Goal: Task Accomplishment & Management: Use online tool/utility

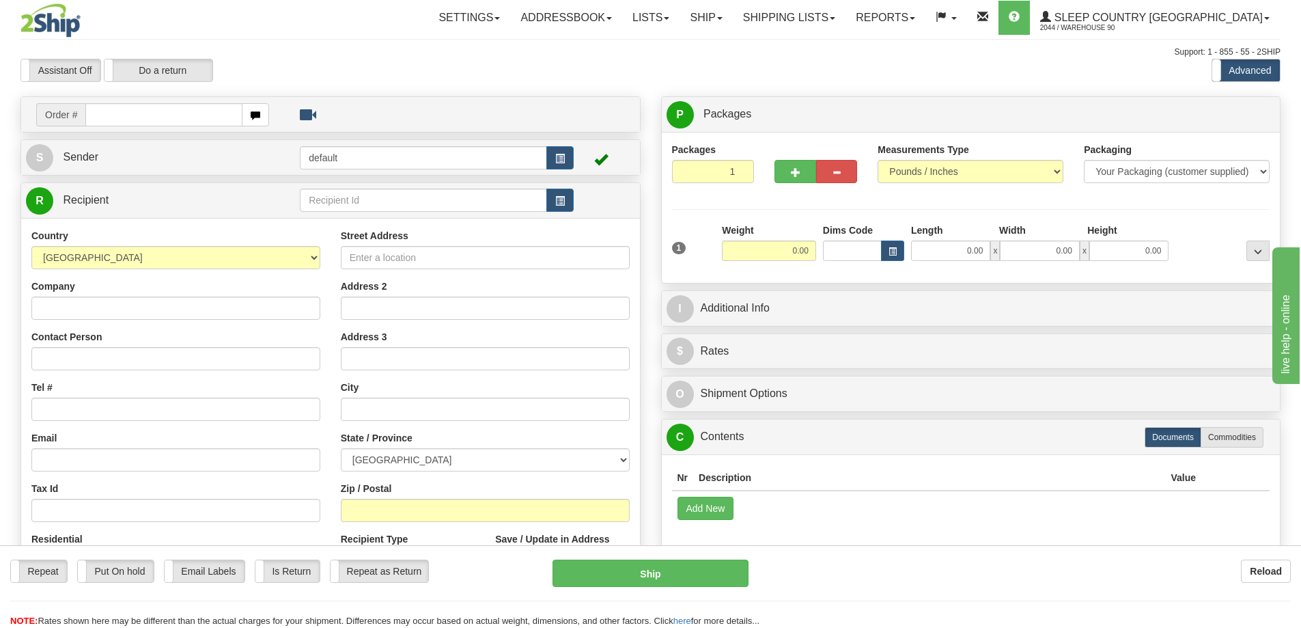
click at [200, 114] on input "text" at bounding box center [163, 114] width 157 height 23
type input "9000I105669"
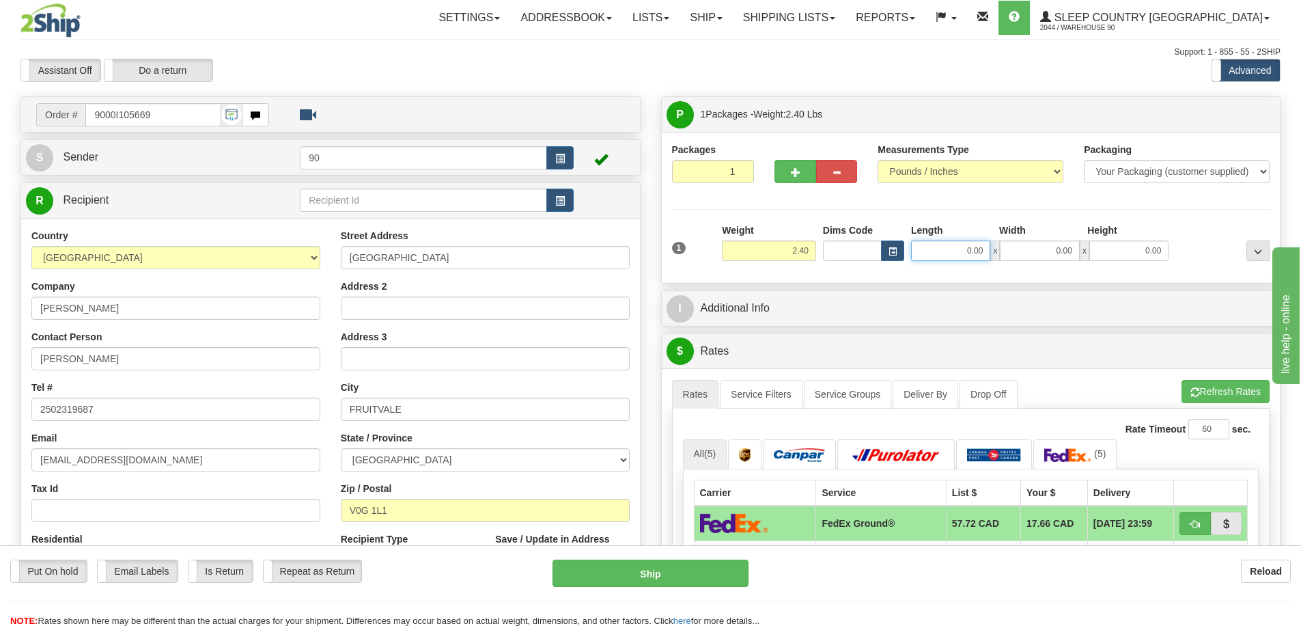
drag, startPoint x: 954, startPoint y: 251, endPoint x: 1012, endPoint y: 263, distance: 58.7
click at [1011, 263] on div "1 Weight 2.40 Dims Code 0.00" at bounding box center [971, 247] width 605 height 48
type input "12.00"
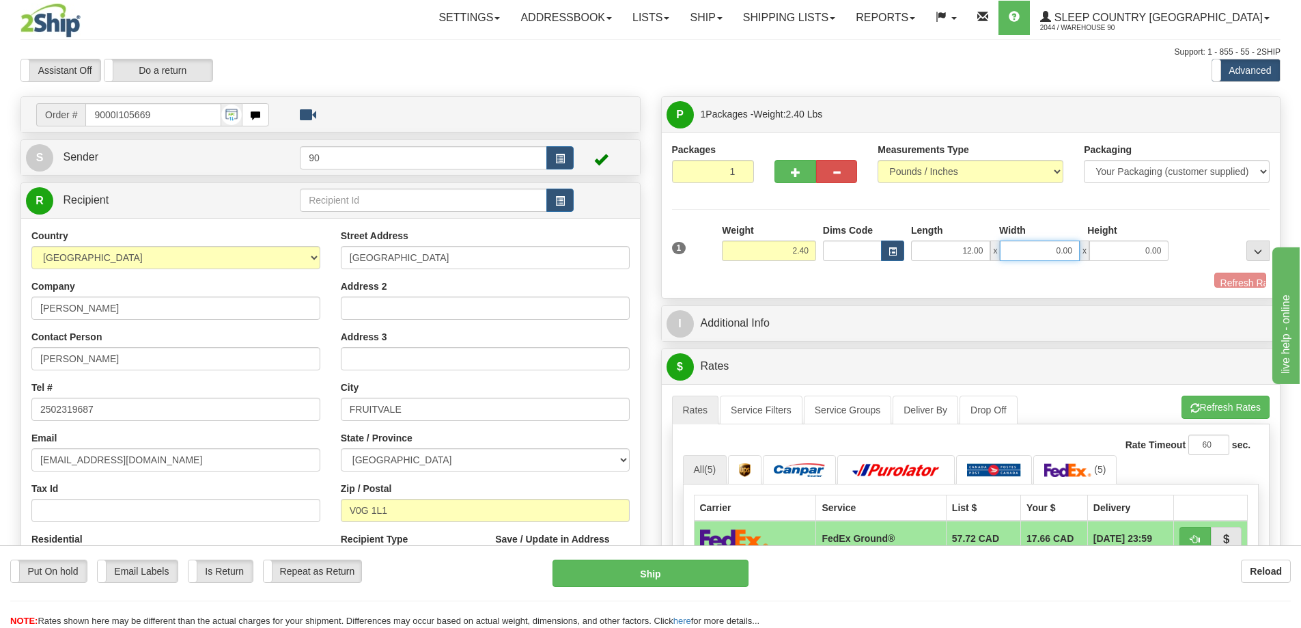
drag, startPoint x: 1059, startPoint y: 253, endPoint x: 1101, endPoint y: 254, distance: 42.4
click at [1087, 255] on div "12.00 x 0.00 x 0.00" at bounding box center [1040, 250] width 258 height 20
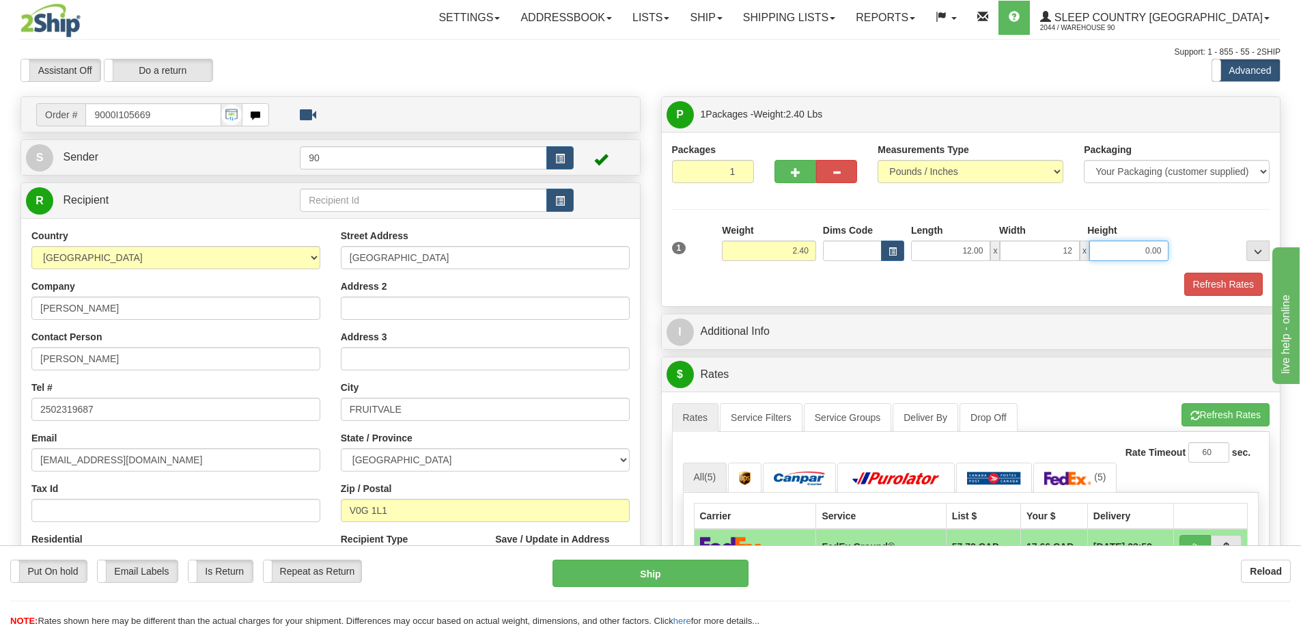
type input "12.00"
drag, startPoint x: 1153, startPoint y: 252, endPoint x: 1197, endPoint y: 246, distance: 44.1
click at [1189, 251] on div "1 Weight 2.40 Dims Code x x" at bounding box center [971, 247] width 605 height 48
type input "6.00"
click at [1228, 285] on button "Refresh Rates" at bounding box center [1223, 284] width 79 height 23
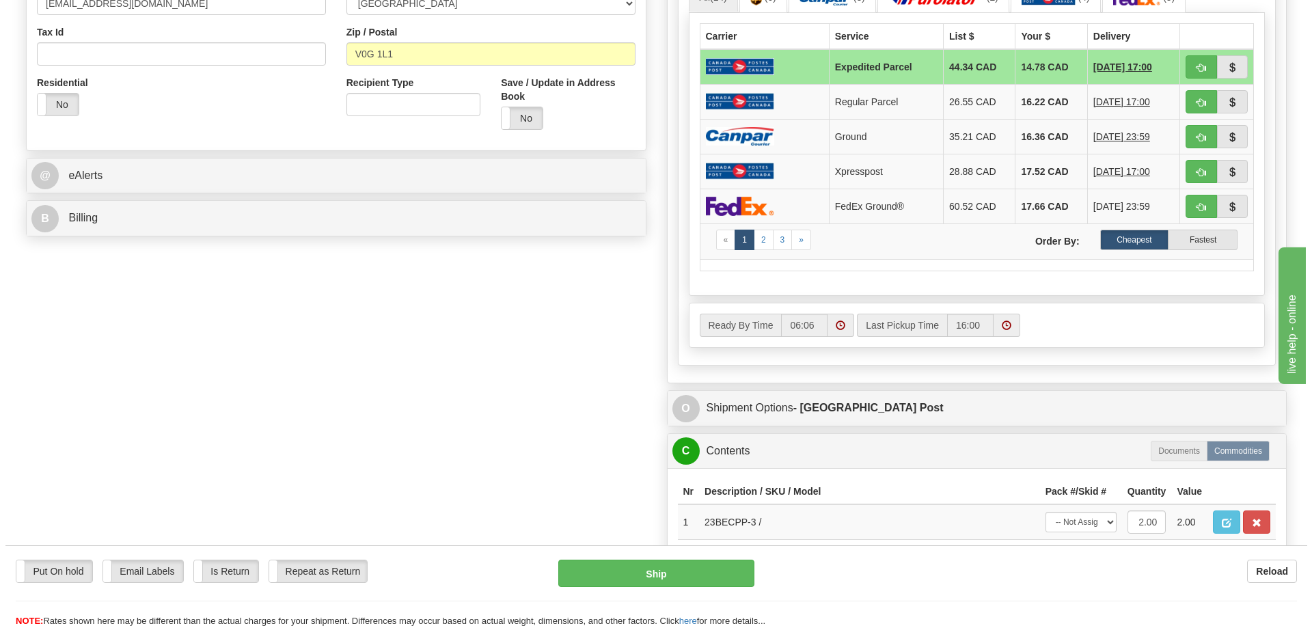
scroll to position [546, 0]
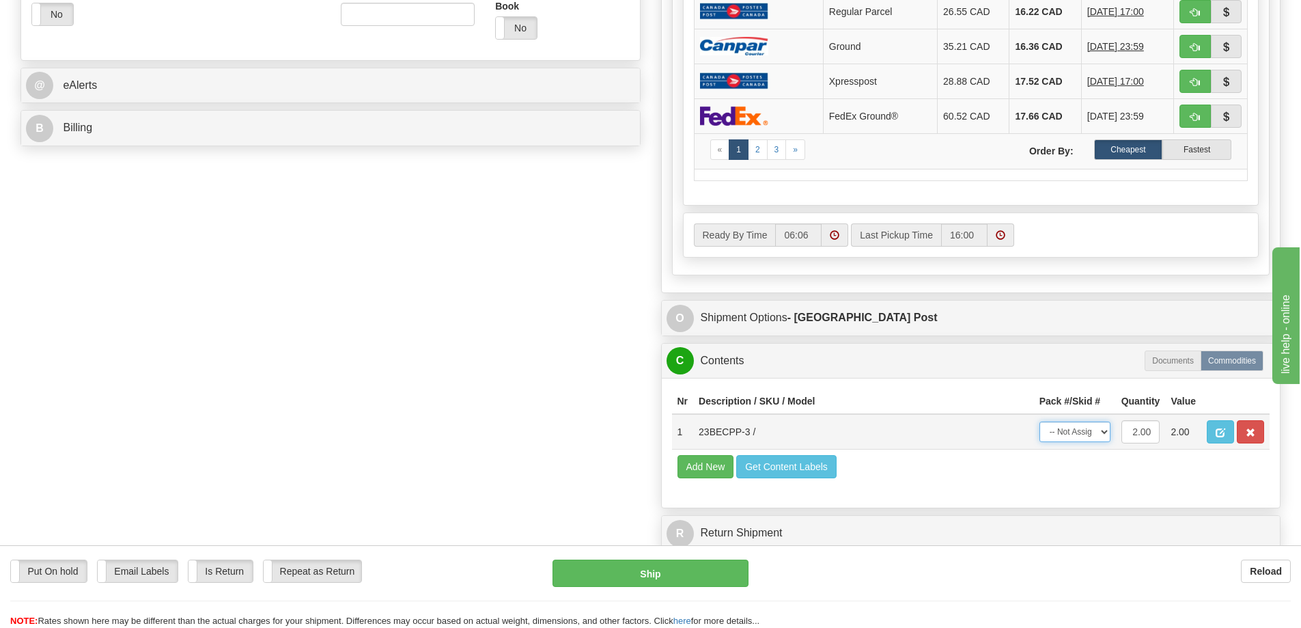
click at [1090, 436] on select "-- Not Assigned -- Package 1" at bounding box center [1075, 431] width 71 height 20
select select "0"
click at [1040, 421] on select "-- Not Assigned -- Package 1" at bounding box center [1075, 431] width 71 height 20
click at [672, 580] on button "Ship" at bounding box center [651, 572] width 196 height 27
type input "DOM.EP"
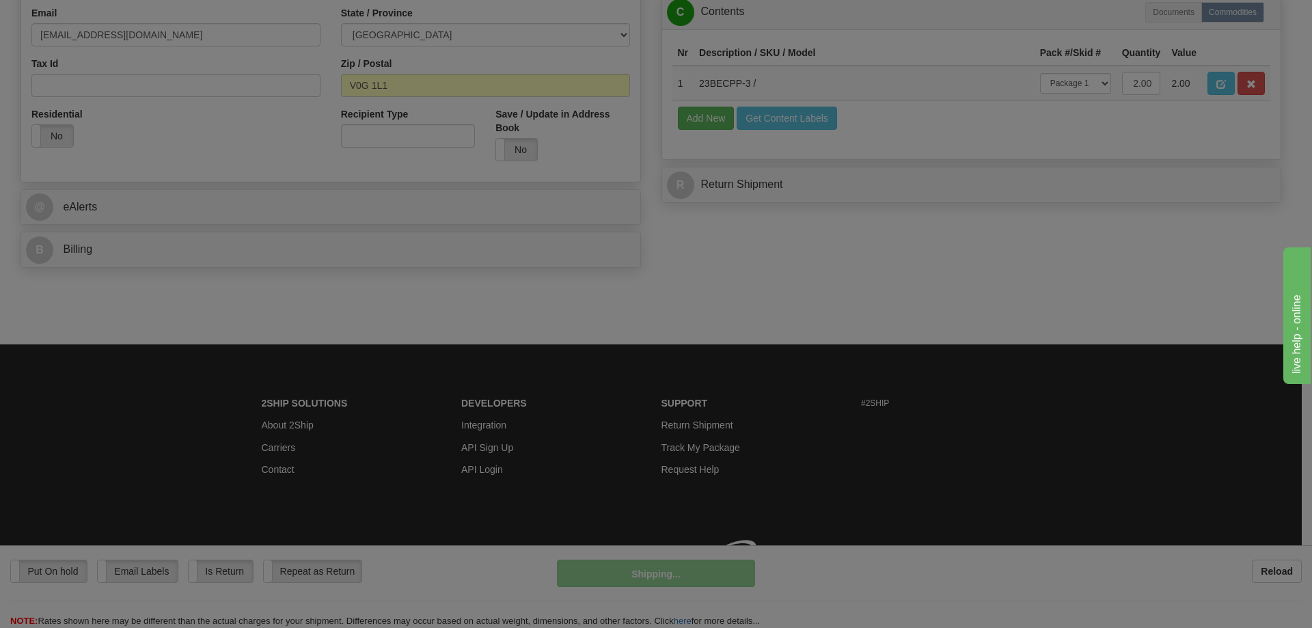
scroll to position [445, 0]
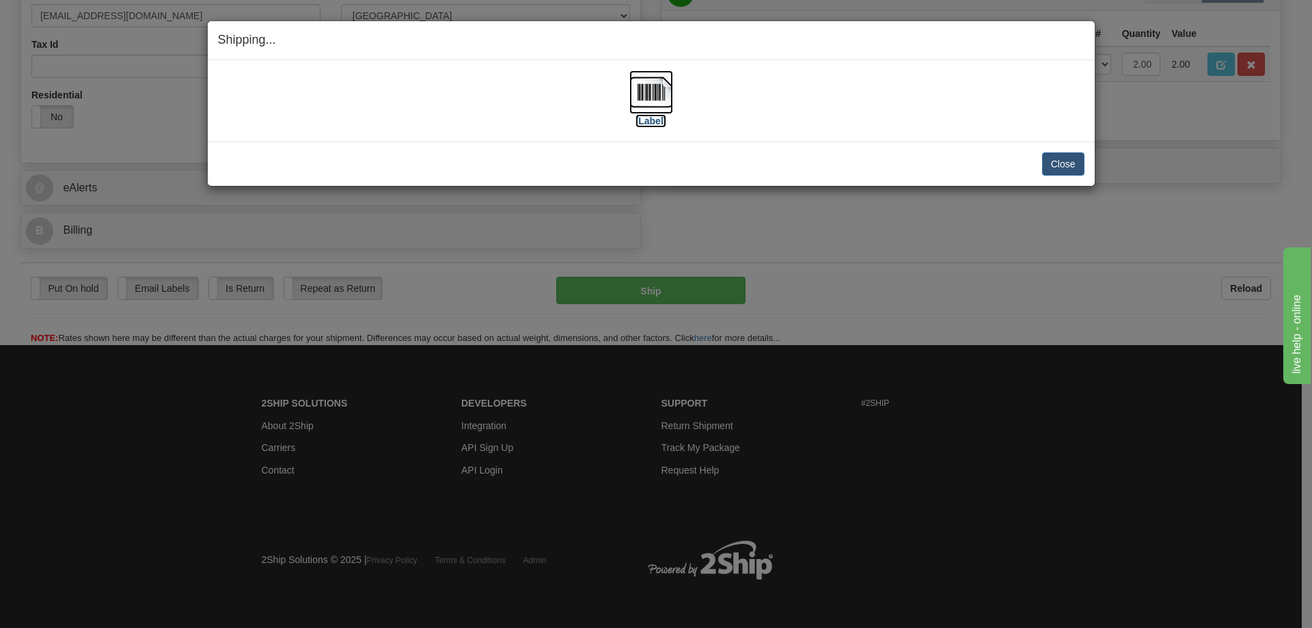
click at [648, 123] on label "[Label]" at bounding box center [650, 121] width 31 height 14
click at [1066, 160] on button "Close" at bounding box center [1063, 163] width 42 height 23
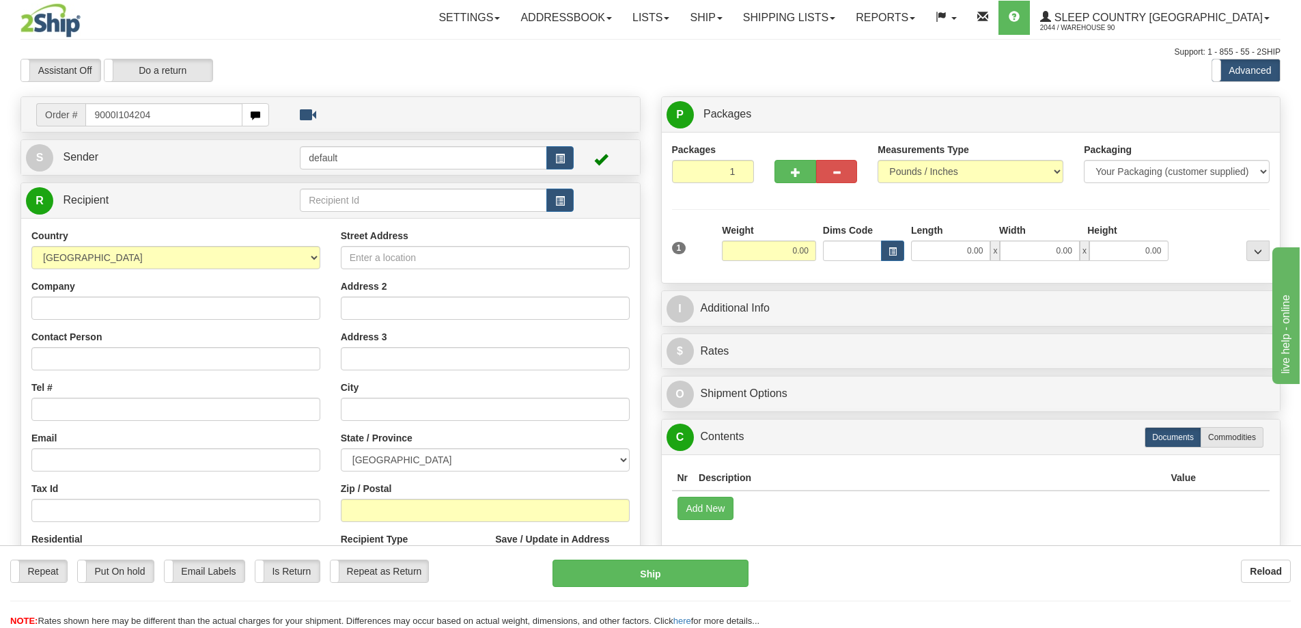
type input "9000I104204"
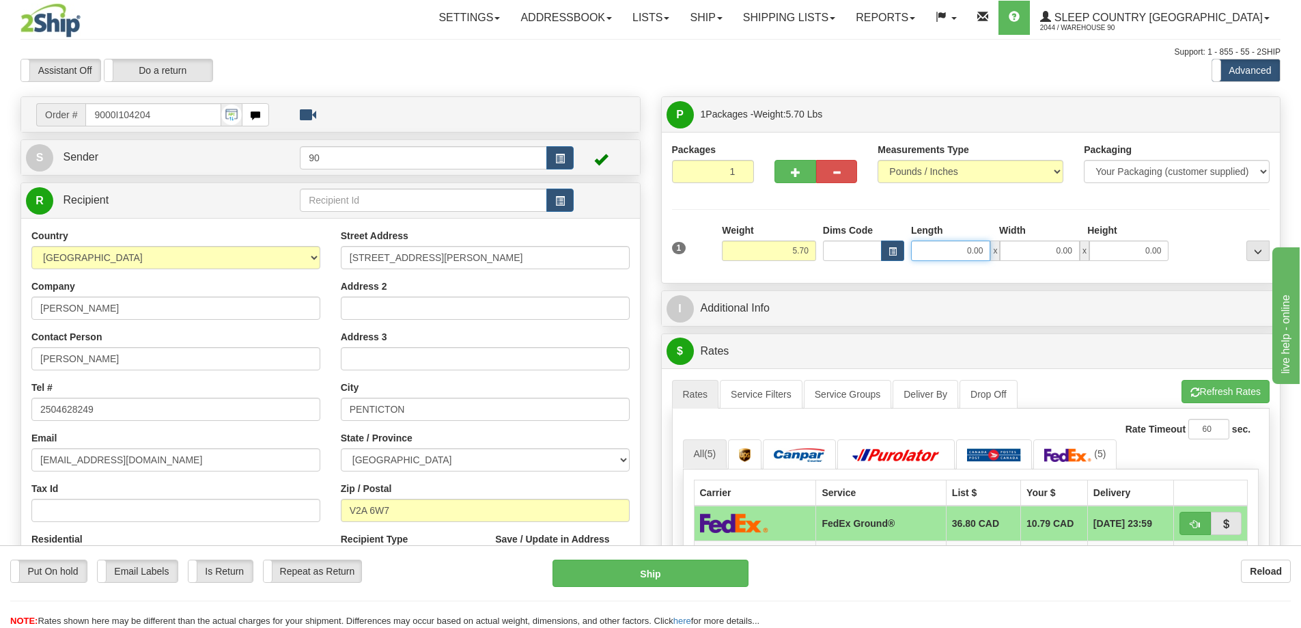
drag, startPoint x: 958, startPoint y: 253, endPoint x: 1042, endPoint y: 251, distance: 83.4
click at [1042, 251] on div "0.00 x 0.00 x 0.00" at bounding box center [1040, 250] width 258 height 20
type input "13.00"
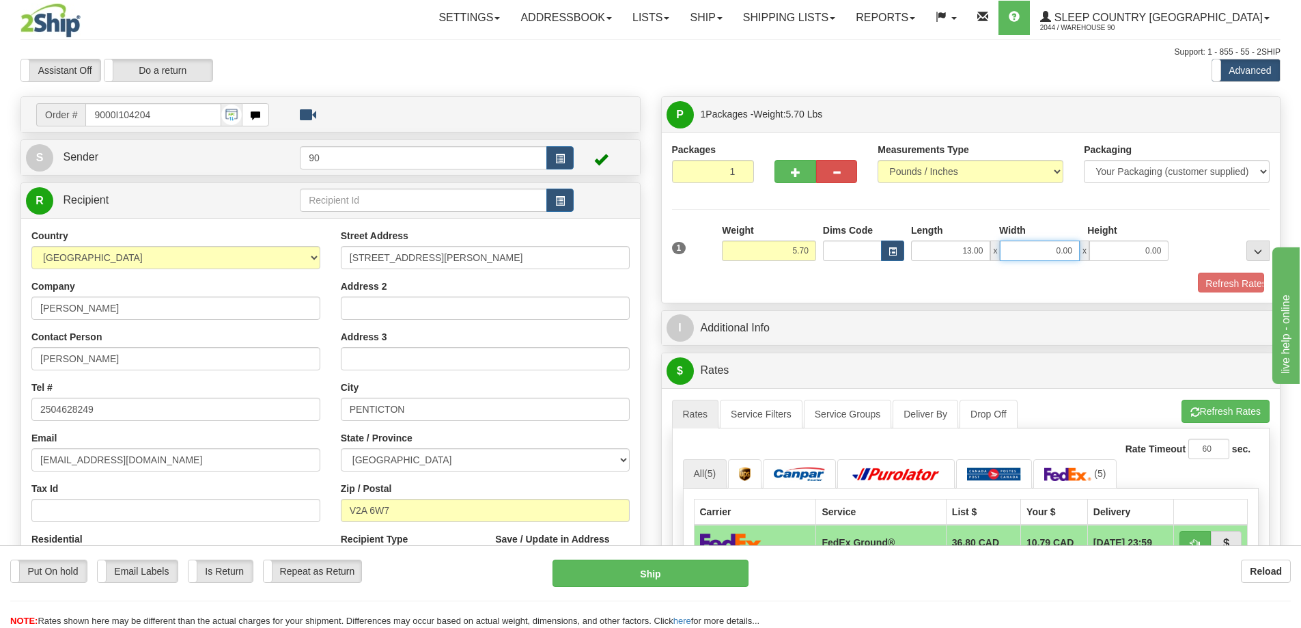
drag, startPoint x: 1044, startPoint y: 249, endPoint x: 1115, endPoint y: 255, distance: 71.3
click at [1113, 258] on div "13.00 x 0.00 x 0.00" at bounding box center [1040, 250] width 258 height 20
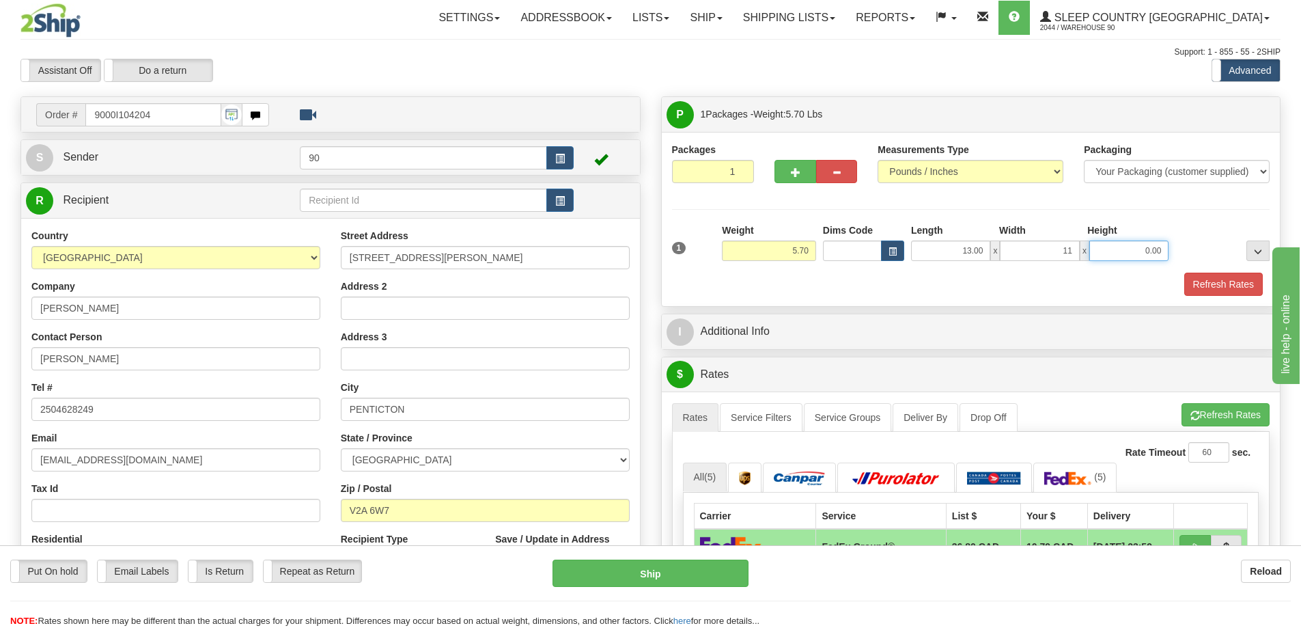
type input "11.00"
drag, startPoint x: 1152, startPoint y: 249, endPoint x: 1207, endPoint y: 251, distance: 54.7
click at [1207, 251] on div "1 Weight 5.70 Dims Code x x" at bounding box center [971, 247] width 605 height 48
type input "6.00"
click at [1223, 283] on button "Refresh Rates" at bounding box center [1223, 284] width 79 height 23
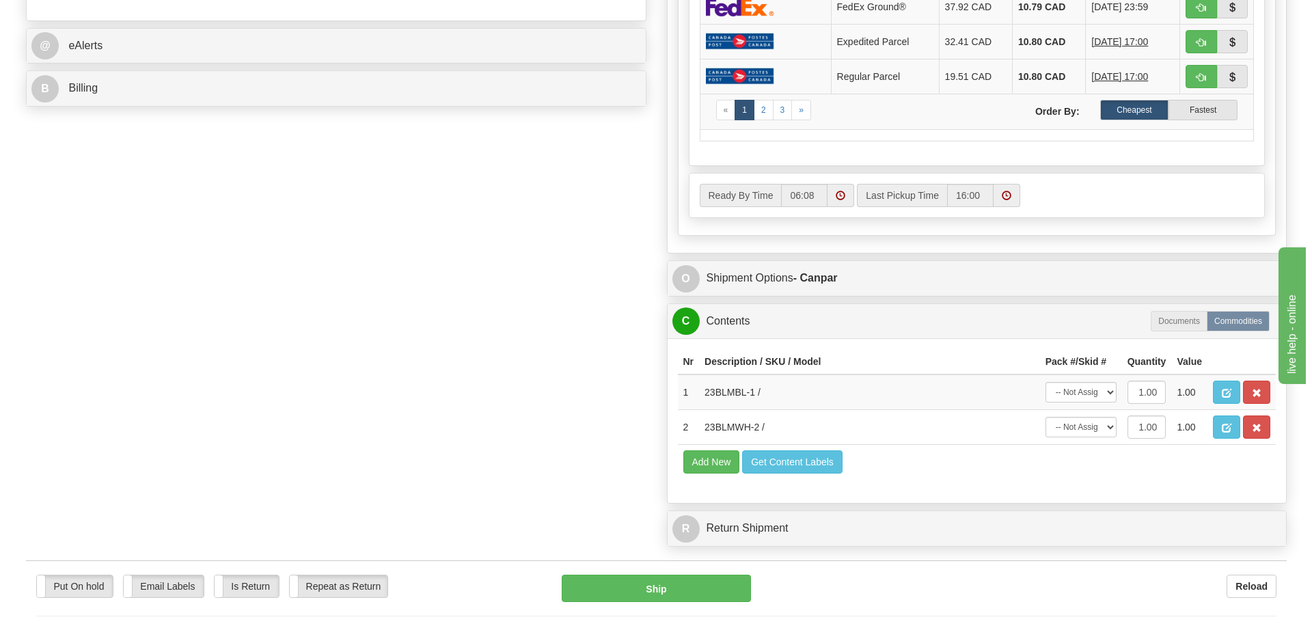
scroll to position [615, 0]
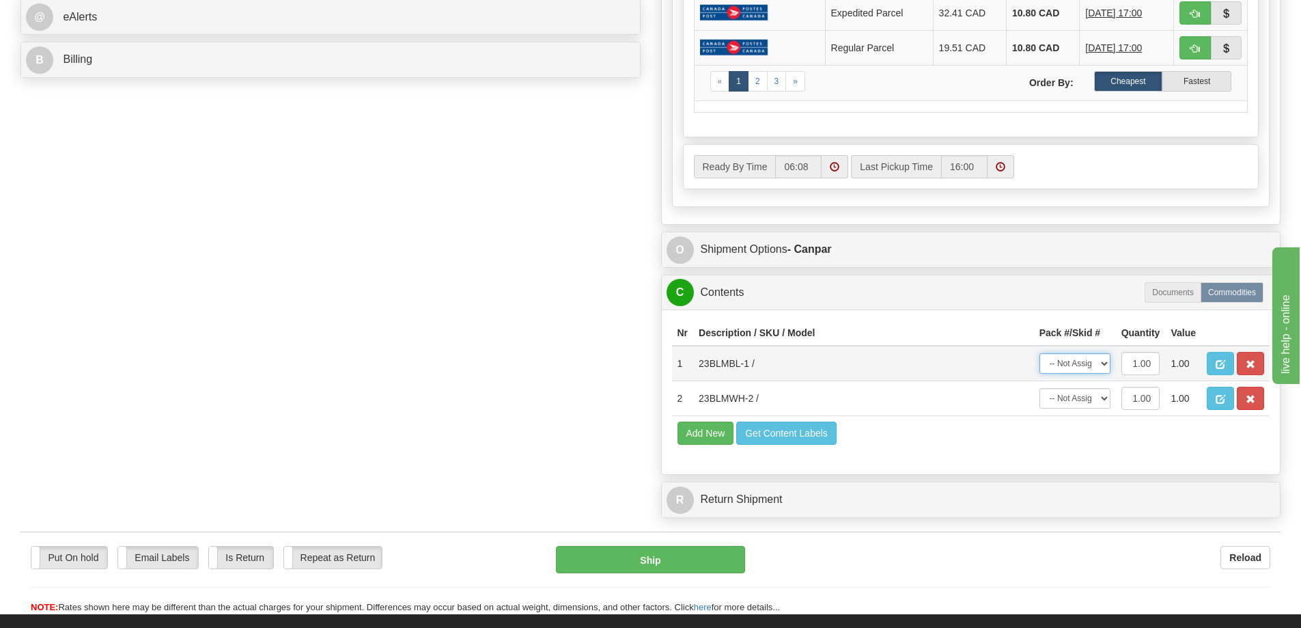
drag, startPoint x: 1074, startPoint y: 363, endPoint x: 1074, endPoint y: 373, distance: 10.3
click at [1074, 363] on select "-- Not Assigned -- Package 1" at bounding box center [1075, 363] width 71 height 20
select select "0"
click at [1040, 353] on select "-- Not Assigned -- Package 1" at bounding box center [1075, 363] width 71 height 20
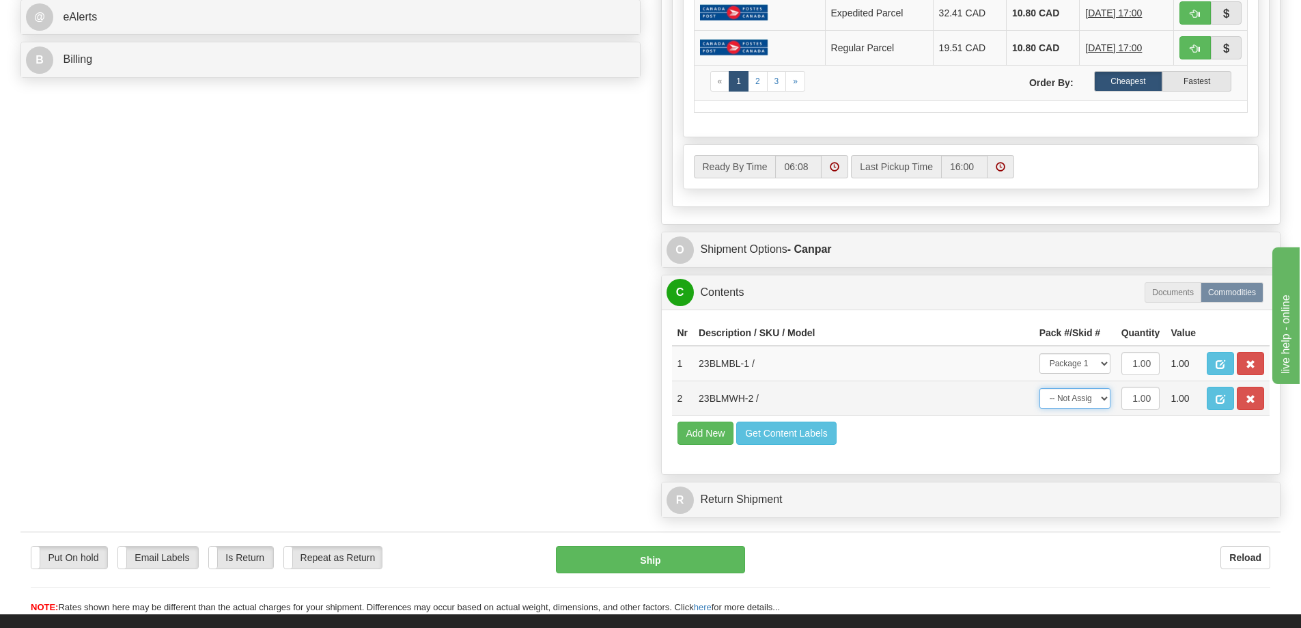
drag, startPoint x: 1069, startPoint y: 400, endPoint x: 1068, endPoint y: 408, distance: 8.9
click at [1068, 406] on select "-- Not Assigned -- Package 1" at bounding box center [1075, 398] width 71 height 20
select select "0"
click at [1040, 388] on select "-- Not Assigned -- Package 1" at bounding box center [1075, 398] width 71 height 20
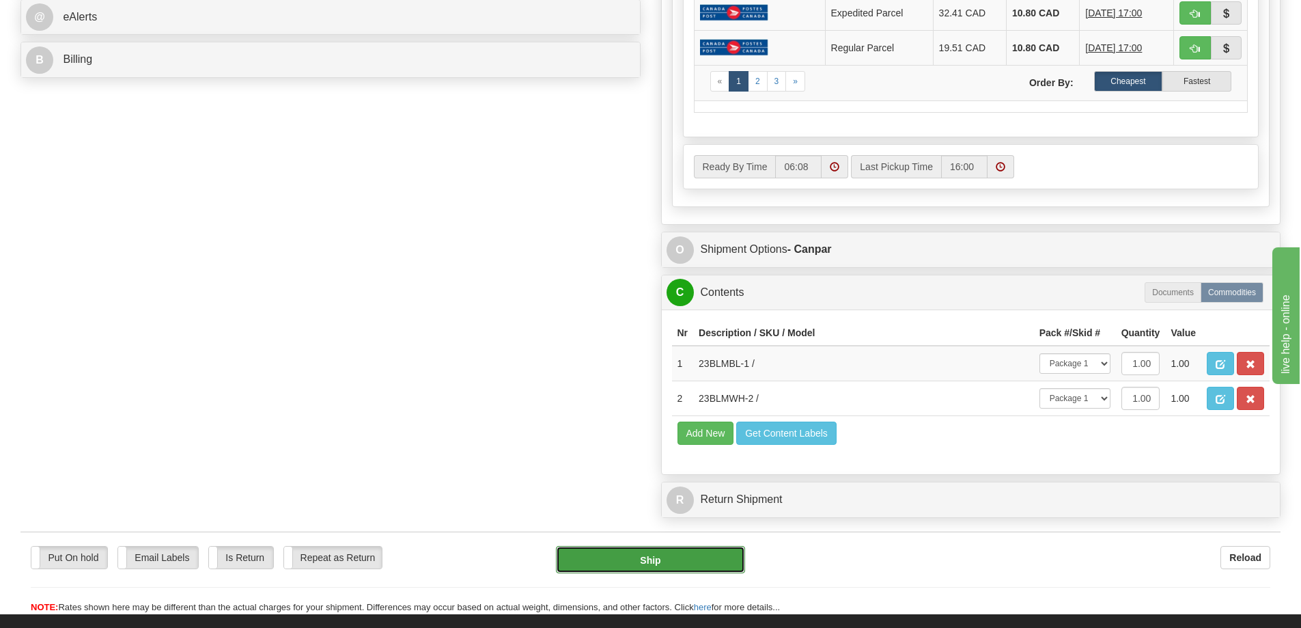
click at [611, 564] on button "Ship" at bounding box center [650, 559] width 189 height 27
type input "1"
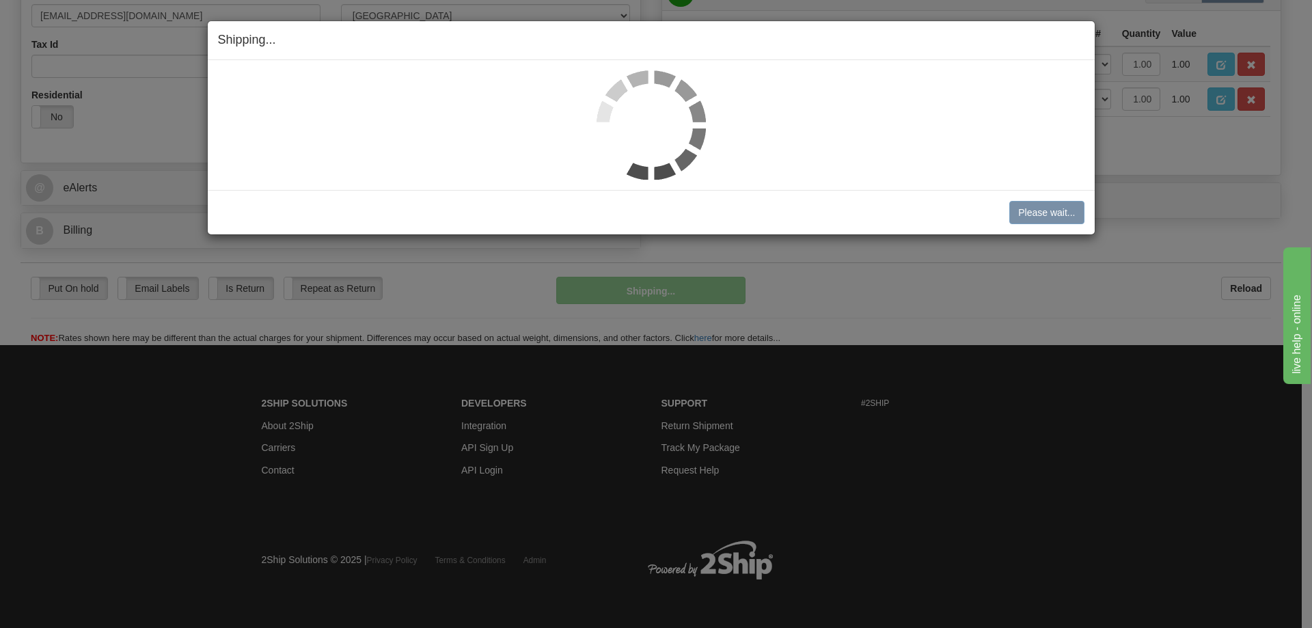
scroll to position [445, 0]
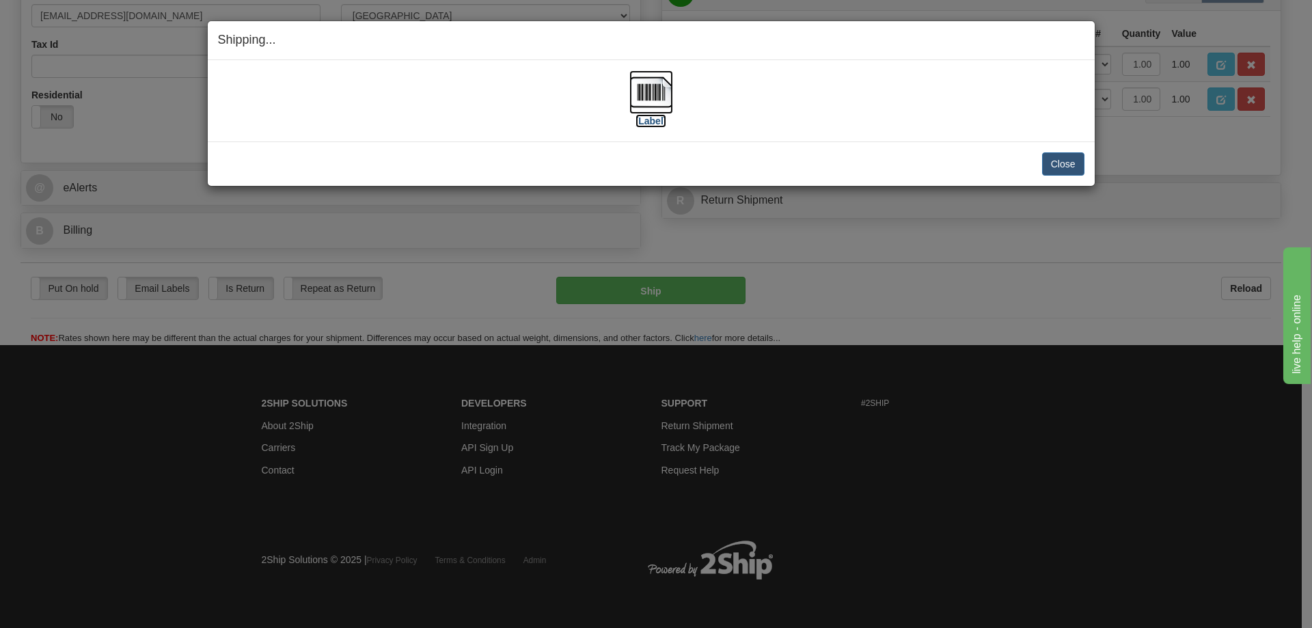
click at [651, 121] on label "[Label]" at bounding box center [650, 121] width 31 height 14
click at [1080, 167] on button "Close" at bounding box center [1063, 163] width 42 height 23
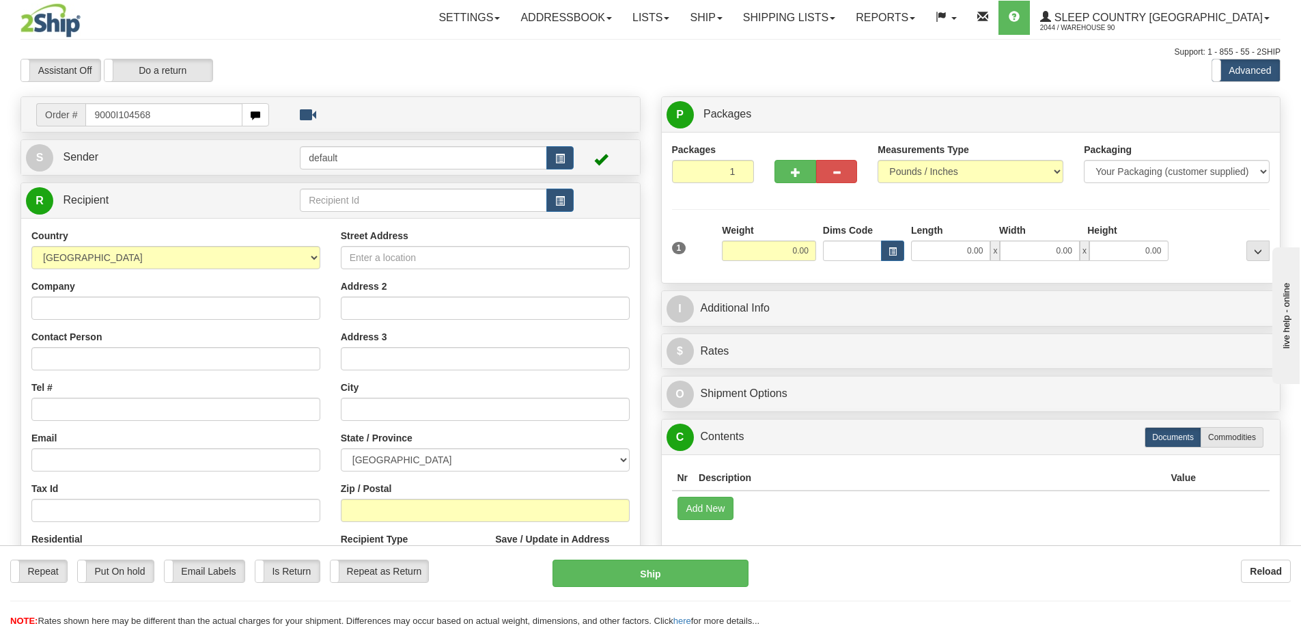
type input "9000I104568"
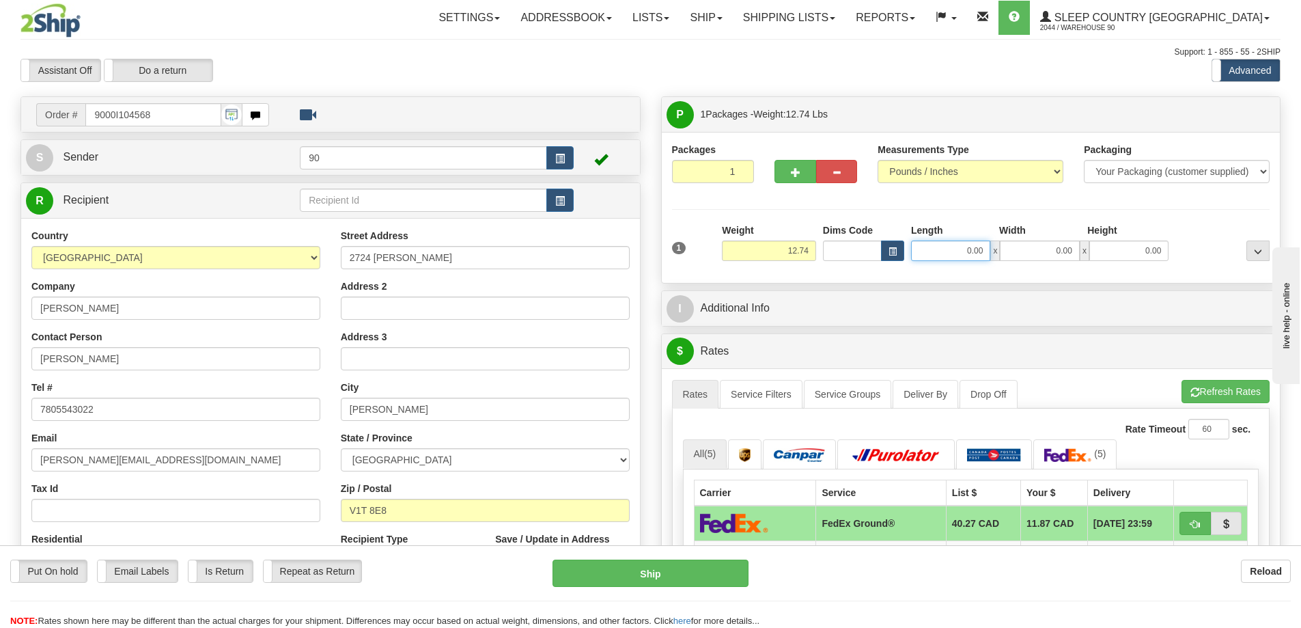
drag, startPoint x: 961, startPoint y: 253, endPoint x: 1029, endPoint y: 254, distance: 68.3
click at [1029, 253] on div "0.00 x 0.00 x 0.00" at bounding box center [1040, 250] width 258 height 20
type input "17.00"
drag, startPoint x: 1049, startPoint y: 251, endPoint x: 1104, endPoint y: 249, distance: 54.7
click at [1101, 248] on div "17.00 x 0.00 x 0.00" at bounding box center [1040, 250] width 258 height 20
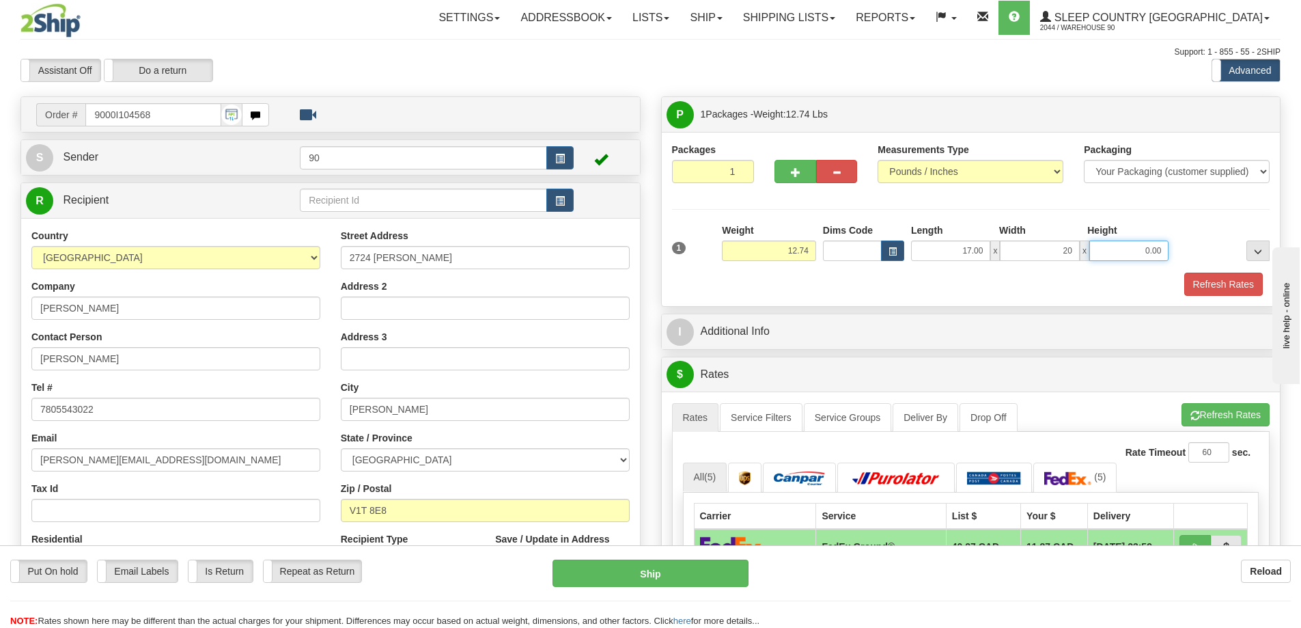
type input "20.00"
drag, startPoint x: 1150, startPoint y: 251, endPoint x: 1184, endPoint y: 250, distance: 34.2
click at [1184, 250] on div "1 Weight 12.74 Dims Code x x" at bounding box center [971, 247] width 605 height 48
type input "10.00"
click at [1223, 283] on button "Refresh Rates" at bounding box center [1223, 284] width 79 height 23
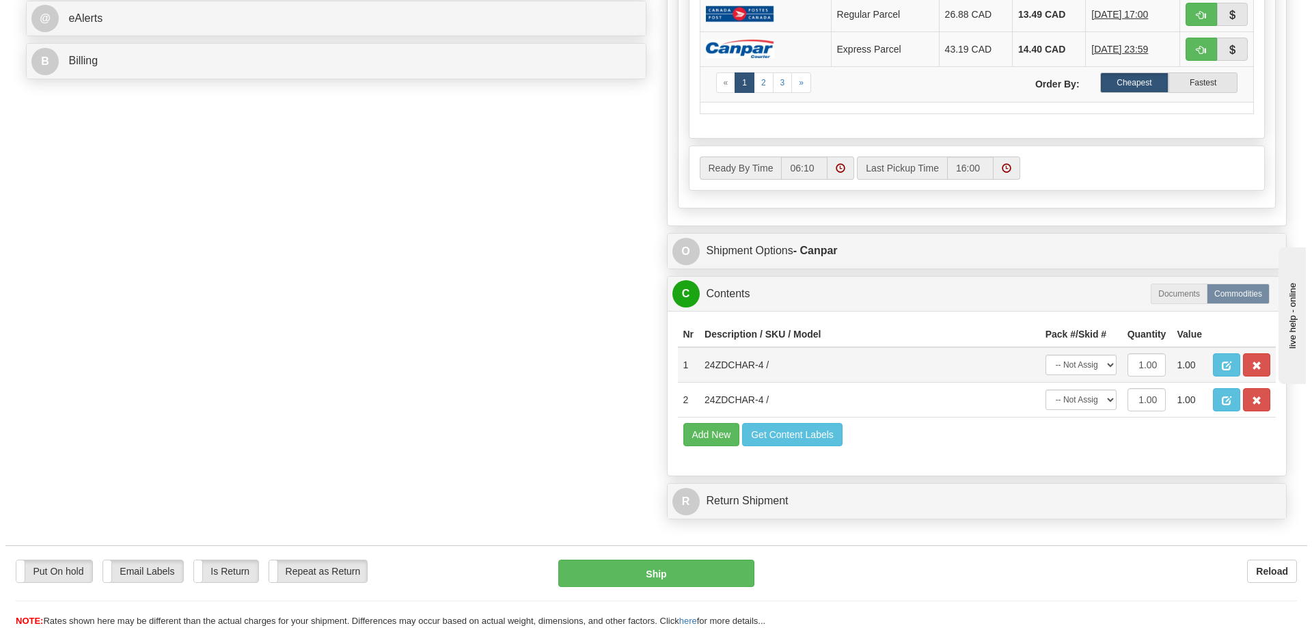
scroll to position [615, 0]
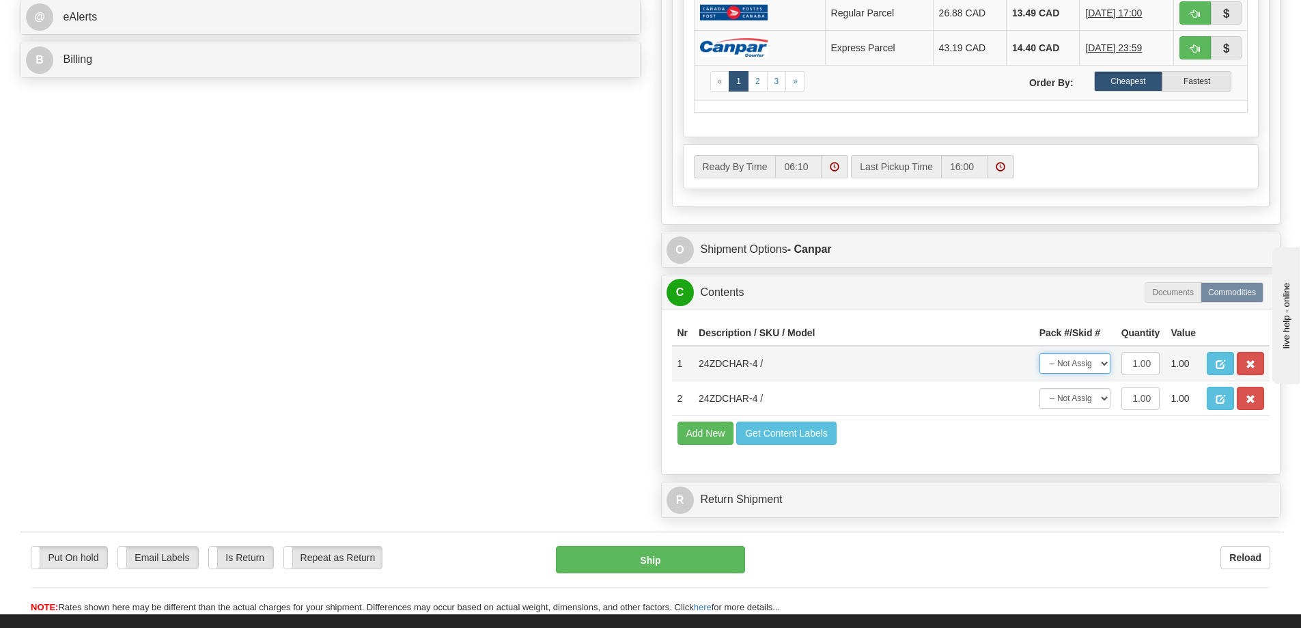
click at [1069, 367] on select "-- Not Assigned -- Package 1" at bounding box center [1075, 363] width 71 height 20
select select "0"
click at [1040, 353] on select "-- Not Assigned -- Package 1" at bounding box center [1075, 363] width 71 height 20
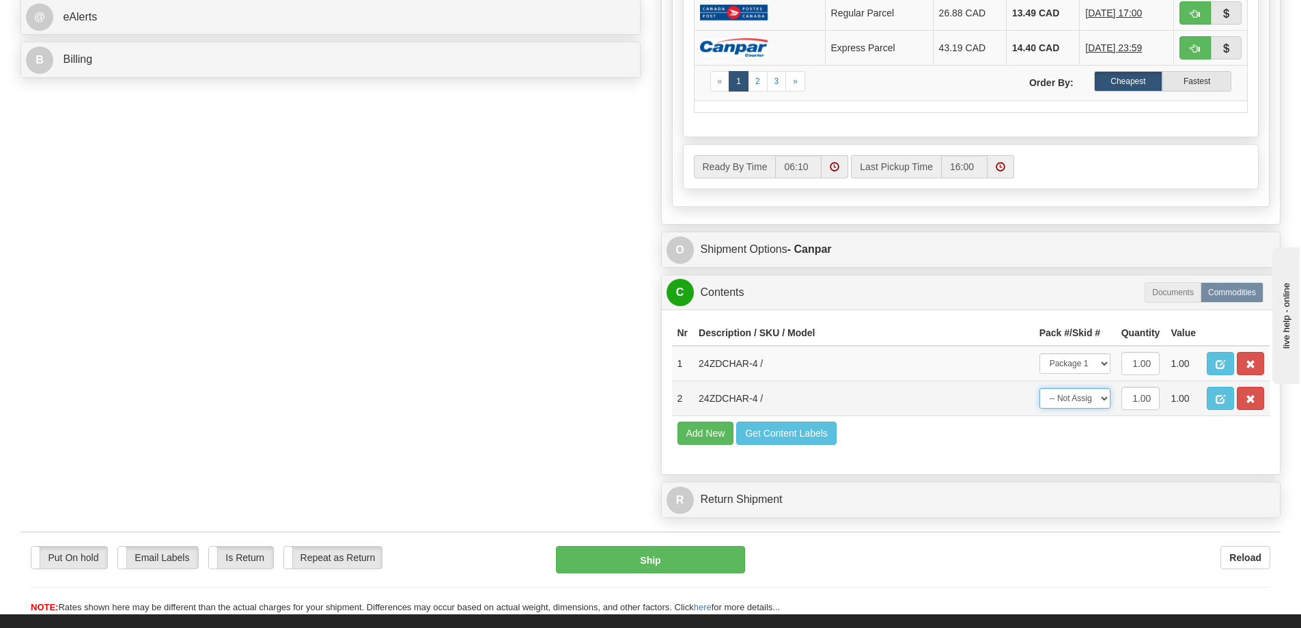
click at [1074, 404] on select "-- Not Assigned -- Package 1" at bounding box center [1075, 398] width 71 height 20
select select "0"
click at [1040, 388] on select "-- Not Assigned -- Package 1" at bounding box center [1075, 398] width 71 height 20
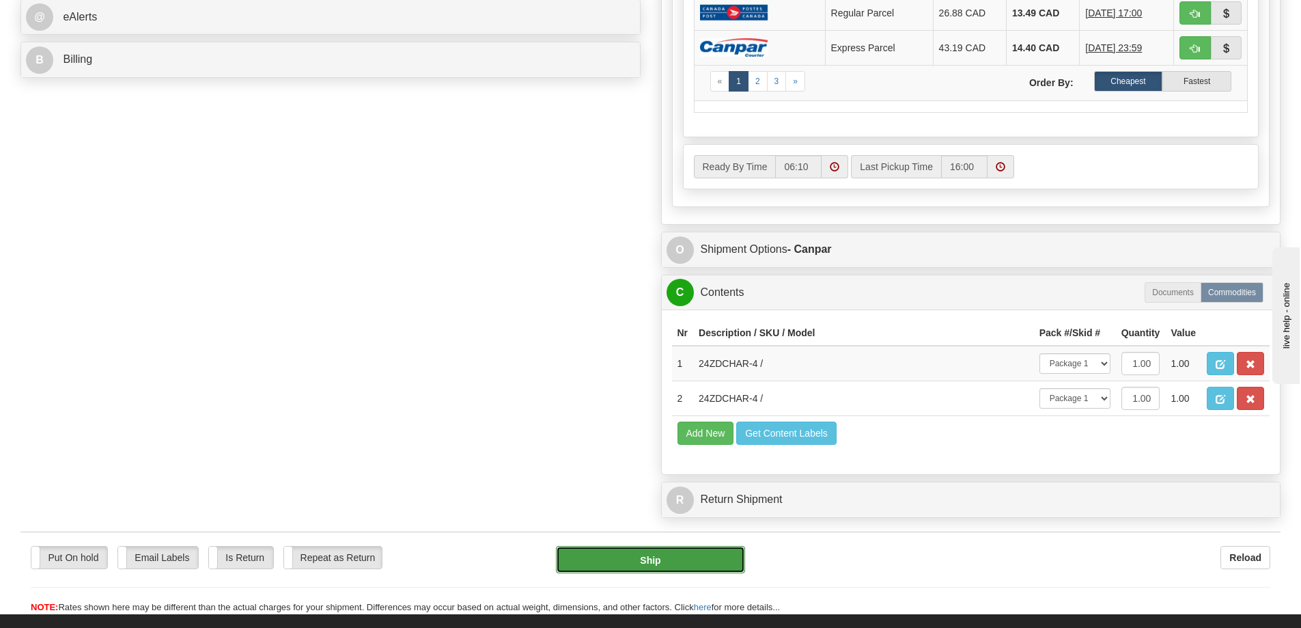
click at [611, 557] on button "Ship" at bounding box center [650, 559] width 189 height 27
type input "1"
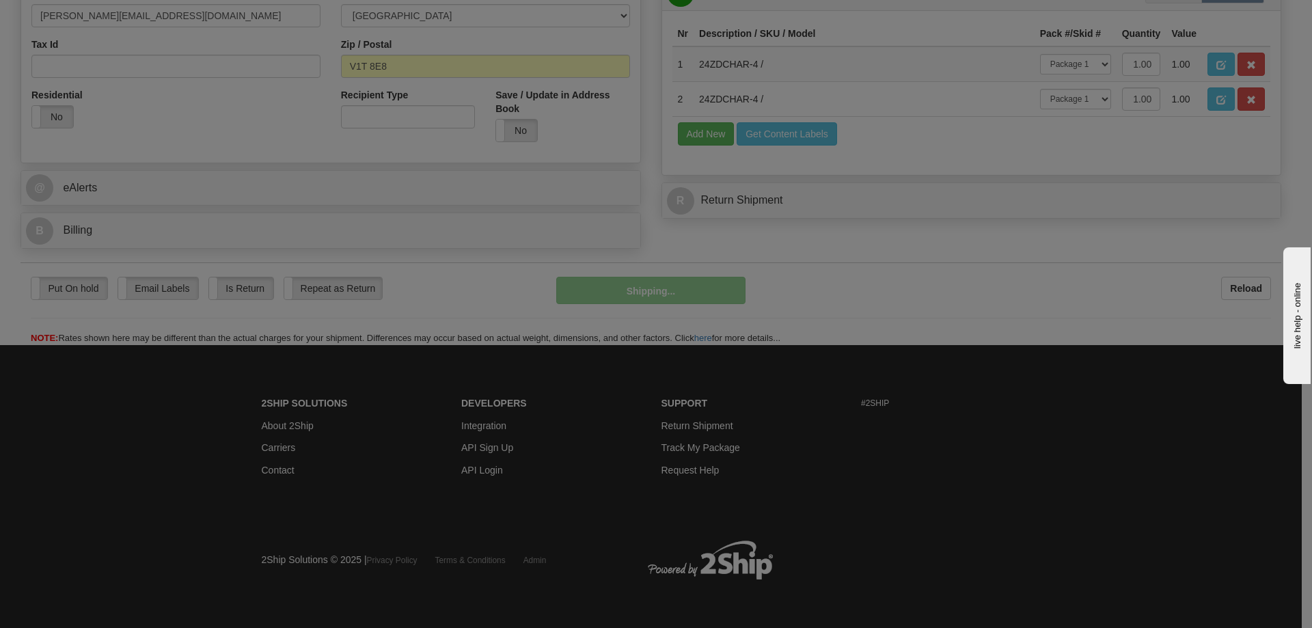
scroll to position [445, 0]
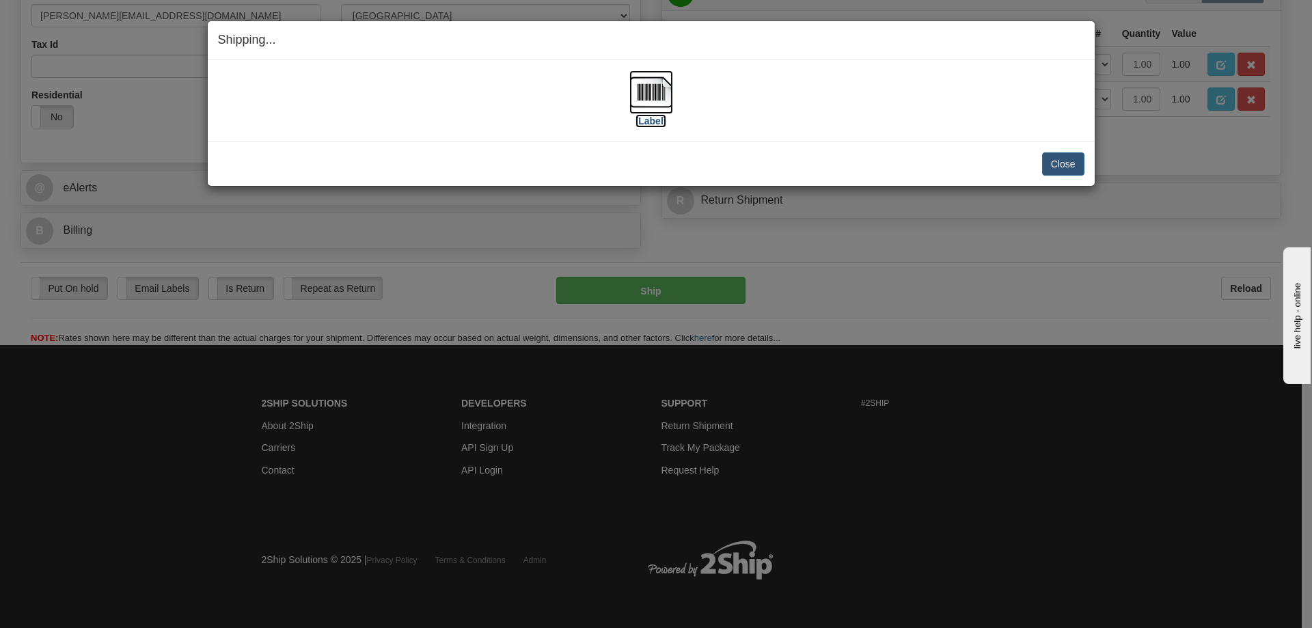
click at [654, 117] on label "[Label]" at bounding box center [650, 121] width 31 height 14
click at [1072, 165] on button "Close" at bounding box center [1063, 163] width 42 height 23
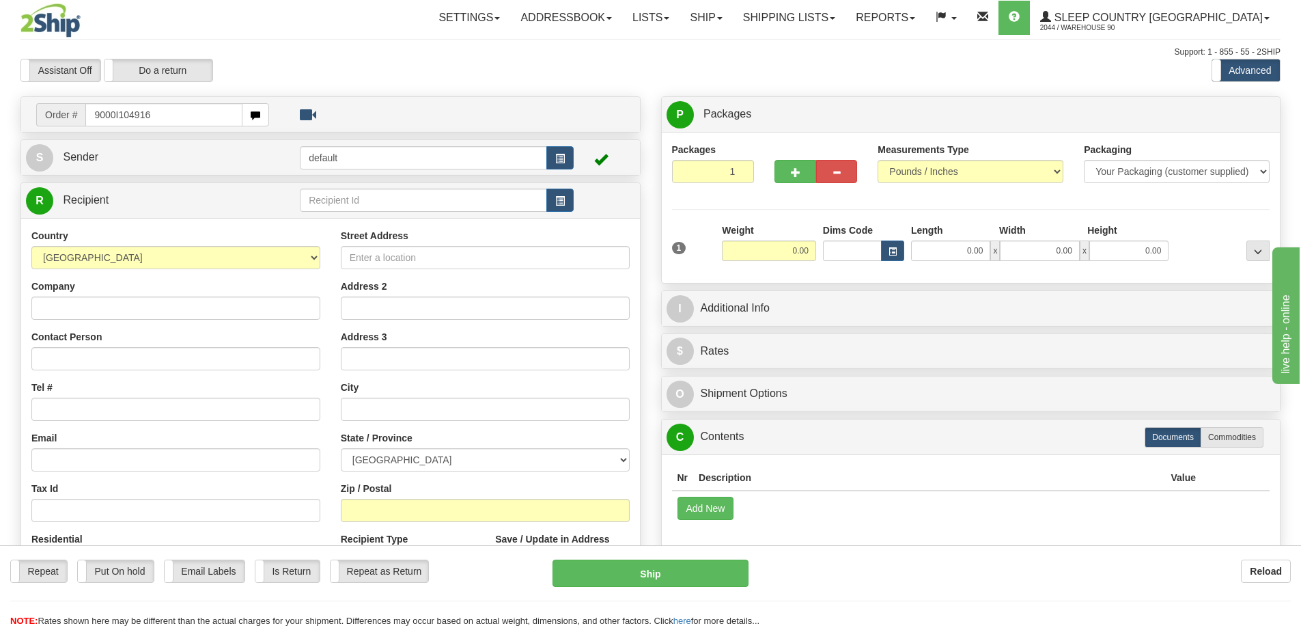
type input "9000I104916"
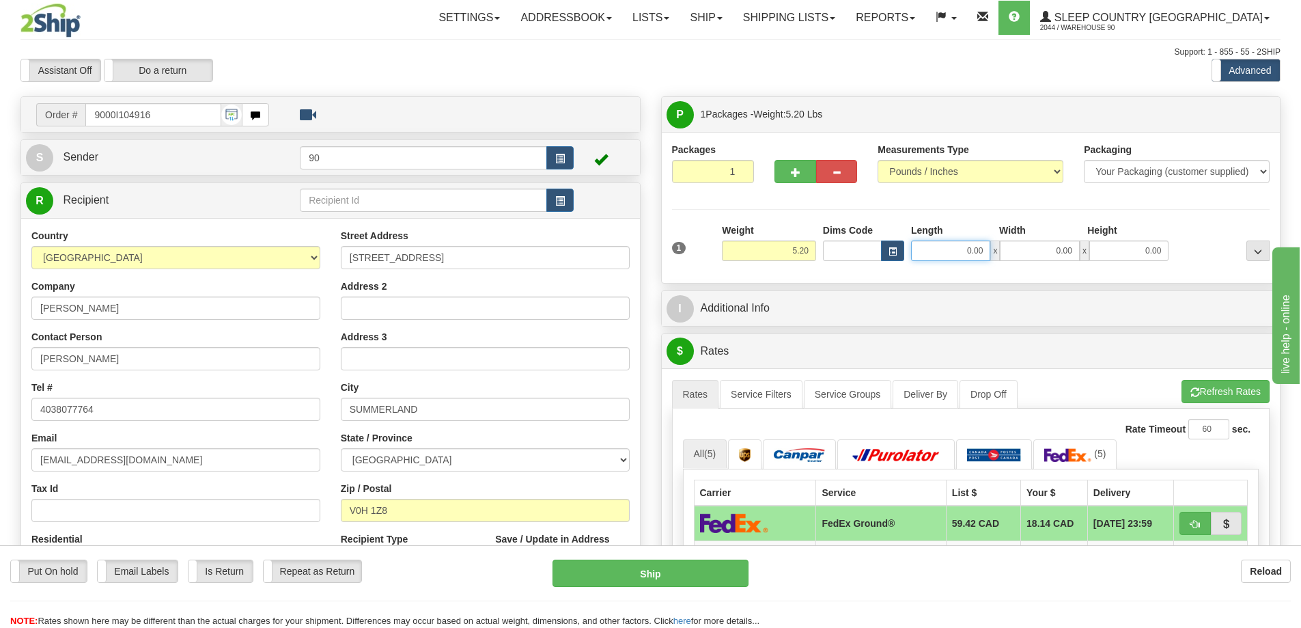
drag, startPoint x: 939, startPoint y: 251, endPoint x: 1002, endPoint y: 253, distance: 62.9
click at [1001, 253] on div "0.00 x 0.00 x 0.00" at bounding box center [1040, 250] width 258 height 20
type input "25.00"
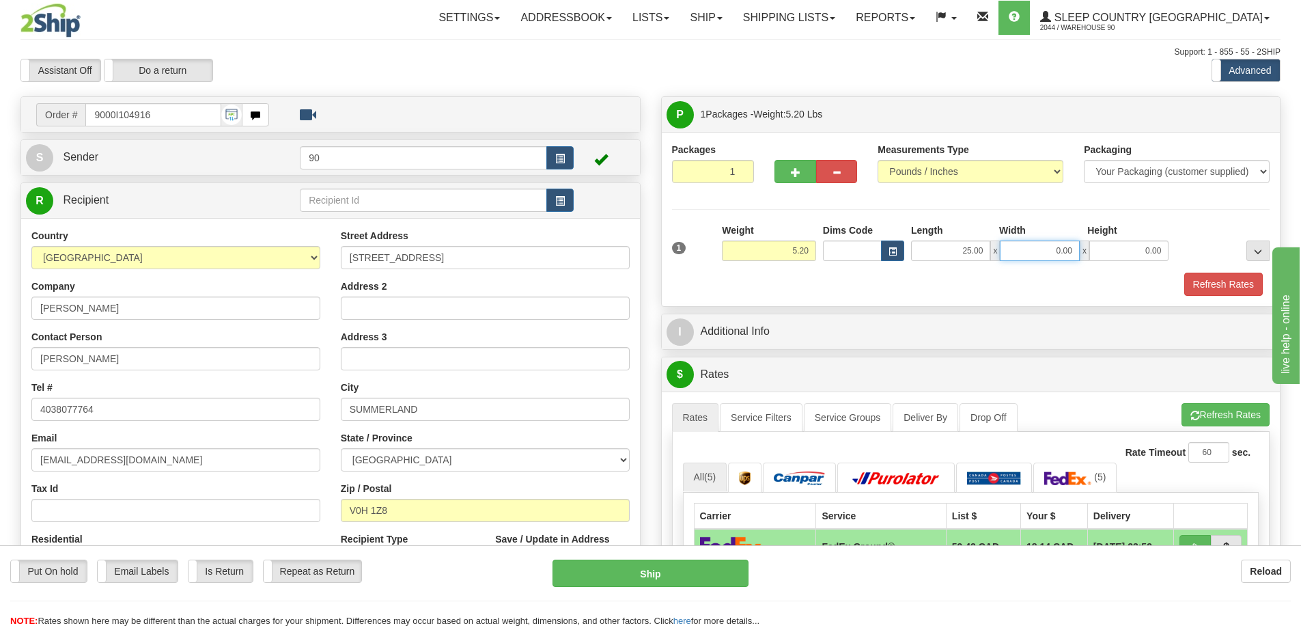
drag, startPoint x: 1040, startPoint y: 251, endPoint x: 1113, endPoint y: 251, distance: 73.8
click at [1112, 251] on div "25.00 x 0.00 x 0.00" at bounding box center [1040, 250] width 258 height 20
type input "16.00"
drag, startPoint x: 1154, startPoint y: 255, endPoint x: 1183, endPoint y: 252, distance: 28.9
click at [1183, 252] on div "1 Weight 5.20 Dims Code x x" at bounding box center [971, 247] width 605 height 48
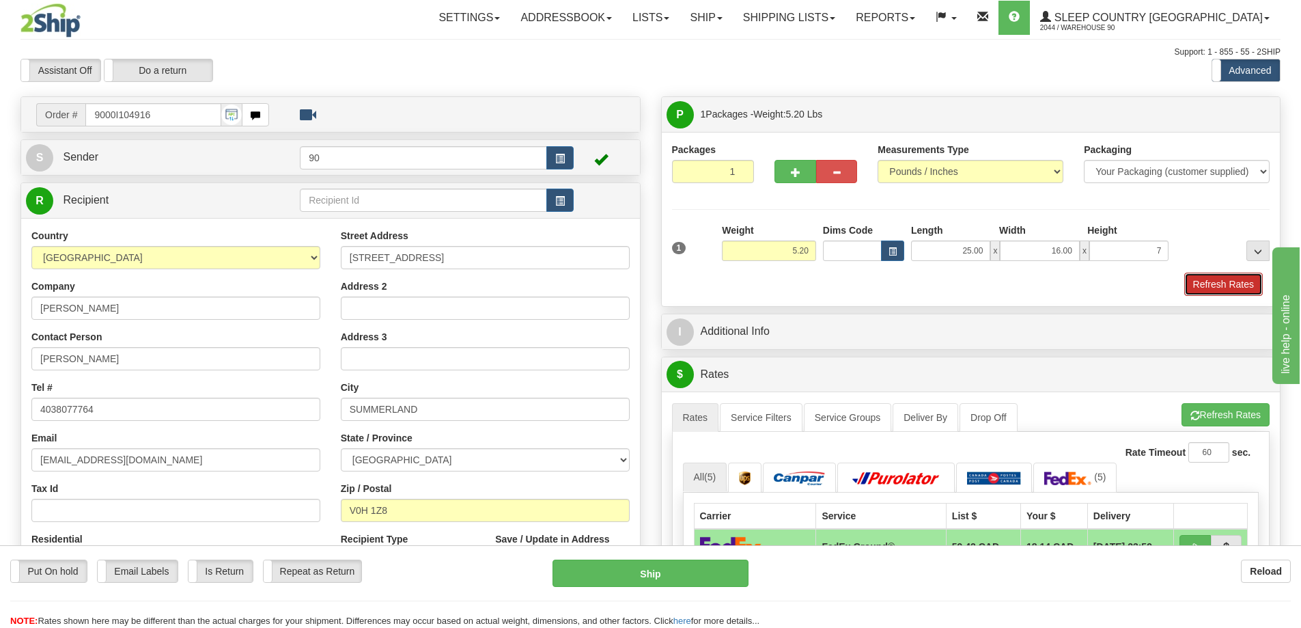
type input "7.00"
click at [1214, 289] on button "Refresh Rates" at bounding box center [1223, 284] width 79 height 23
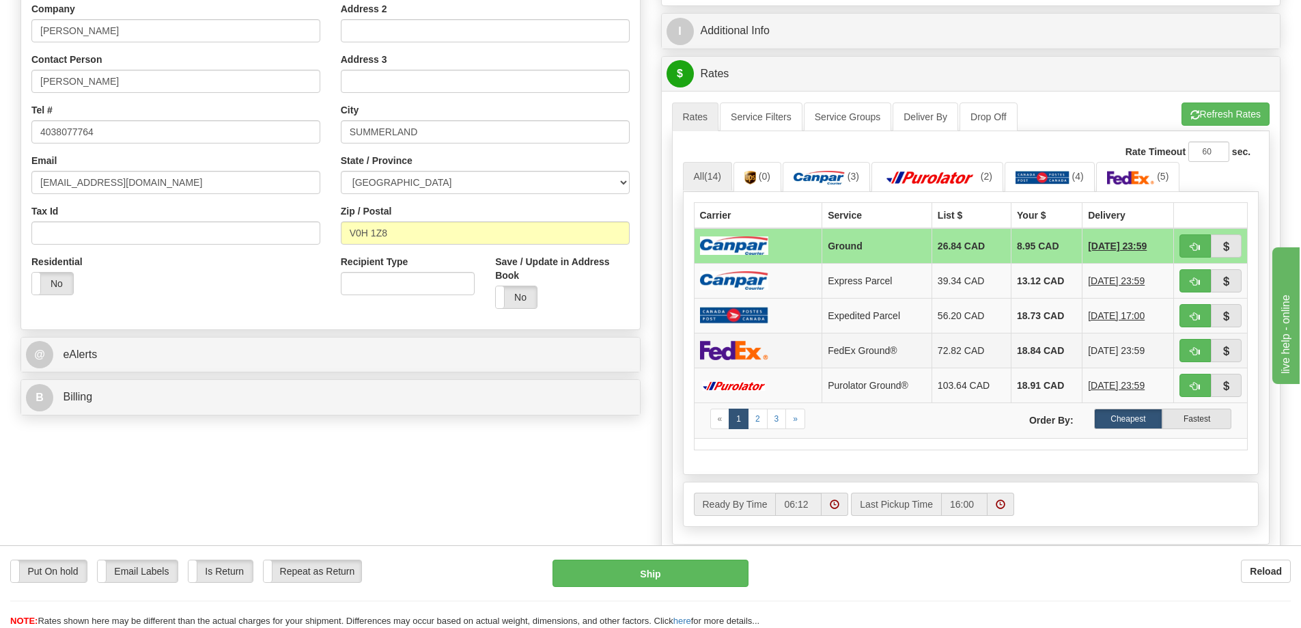
scroll to position [478, 0]
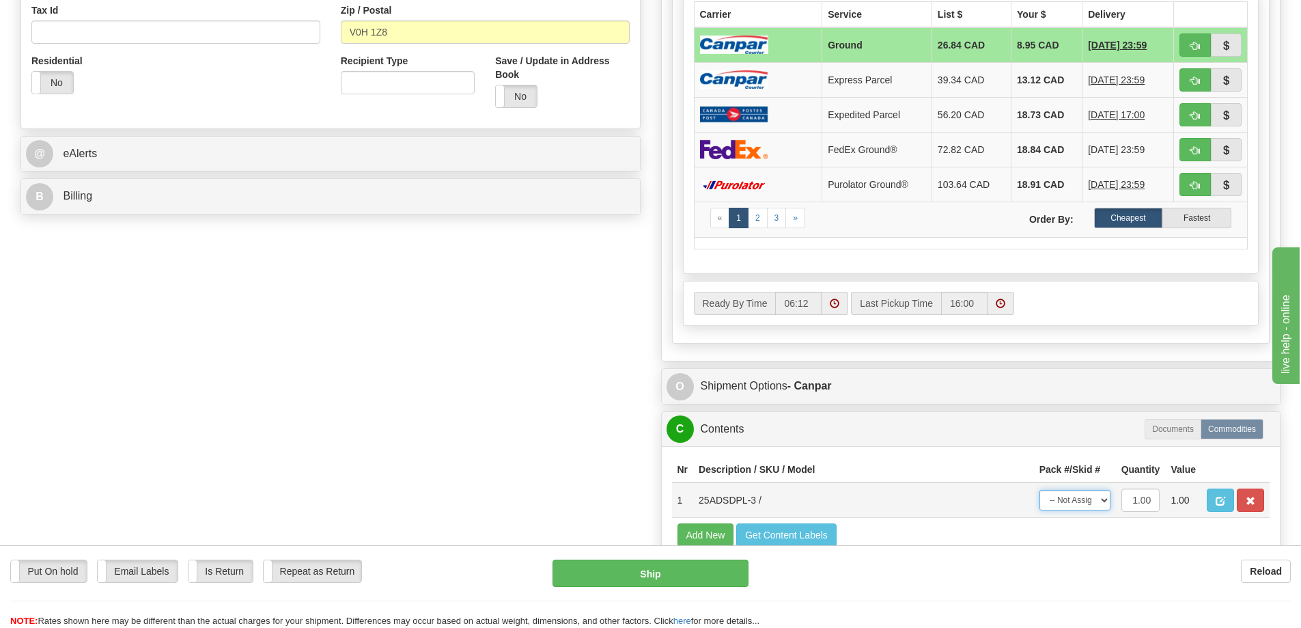
click at [1090, 499] on select "-- Not Assigned -- Package 1" at bounding box center [1075, 500] width 71 height 20
select select "0"
click at [1040, 490] on select "-- Not Assigned -- Package 1" at bounding box center [1075, 500] width 71 height 20
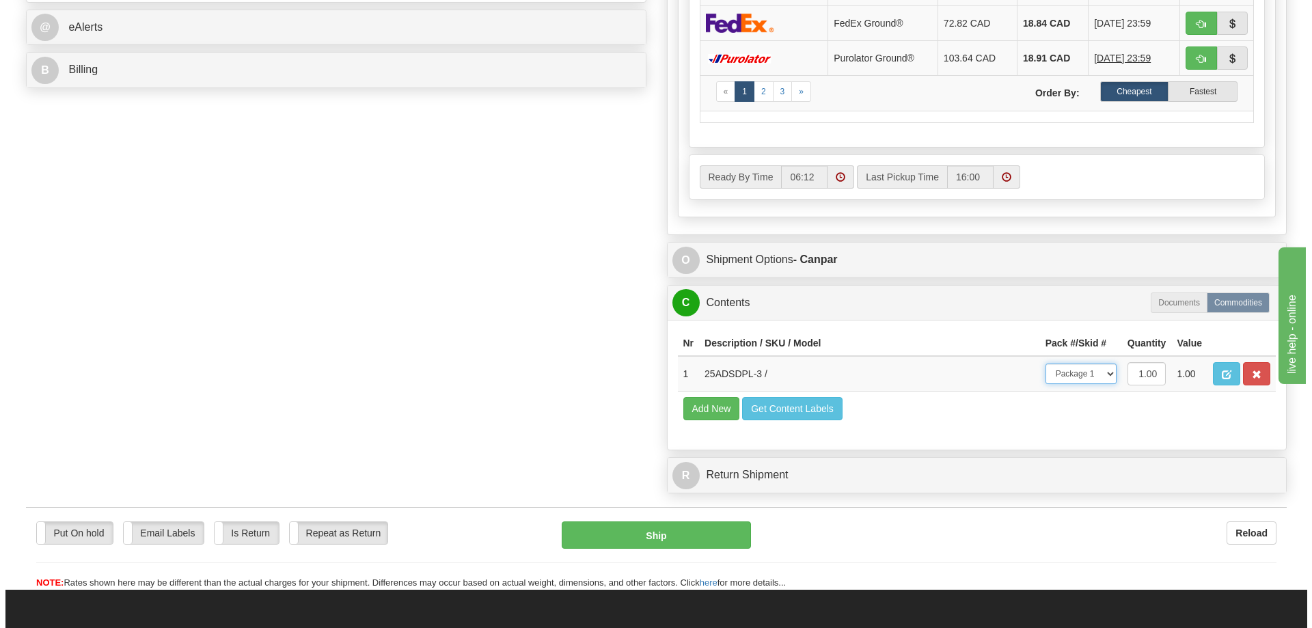
scroll to position [683, 0]
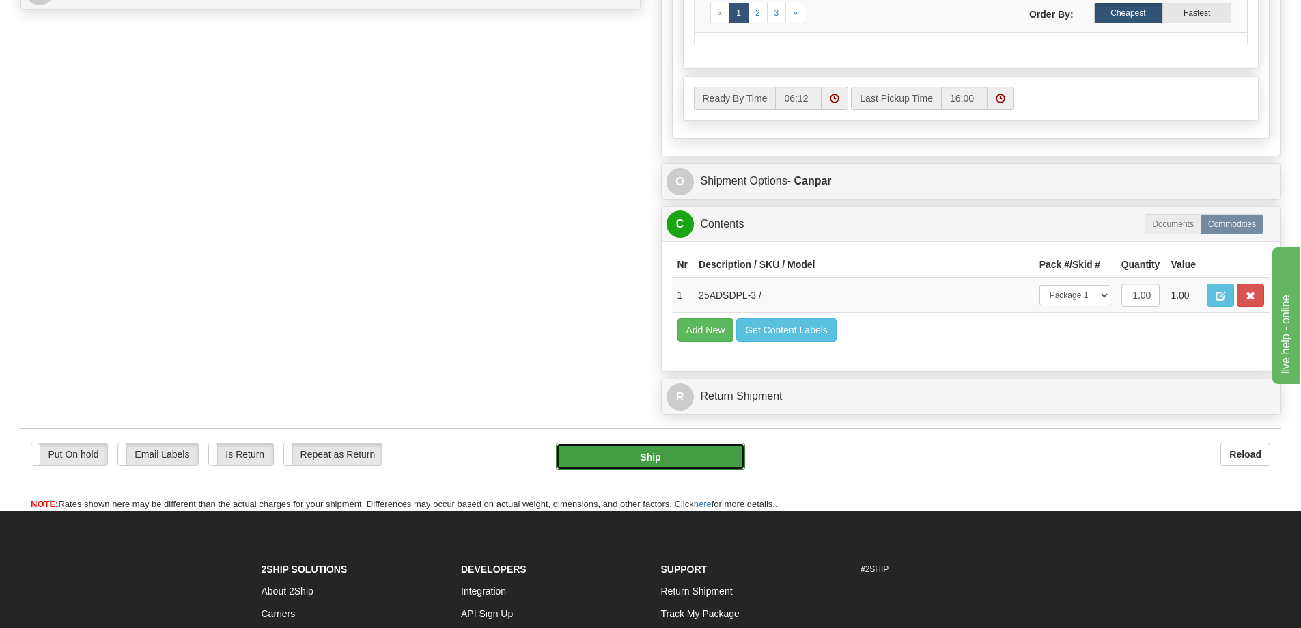
click at [736, 454] on button "Ship" at bounding box center [650, 456] width 189 height 27
type input "1"
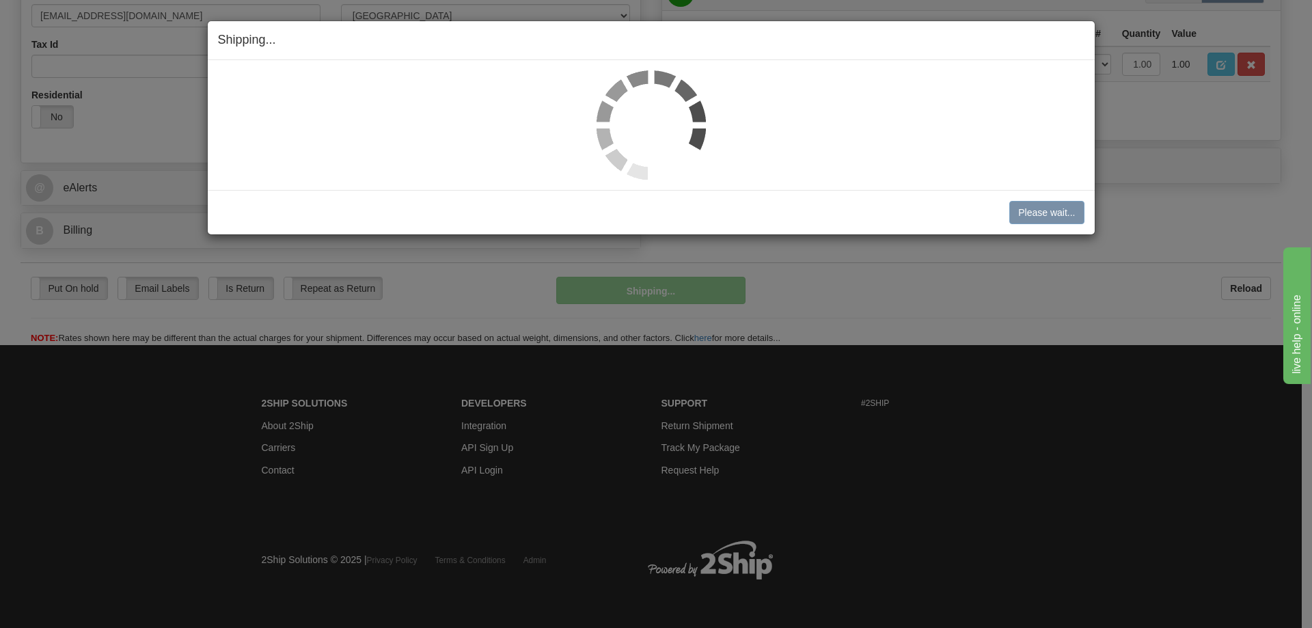
scroll to position [445, 0]
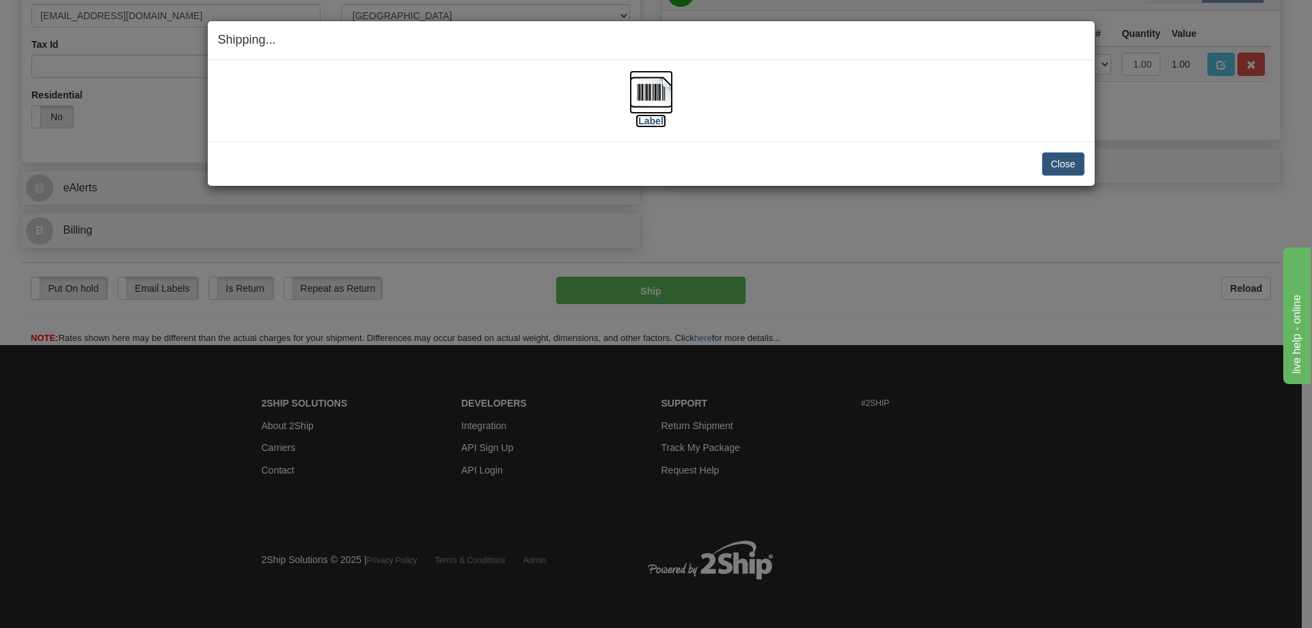
click at [649, 121] on label "[Label]" at bounding box center [650, 121] width 31 height 14
click at [1057, 169] on button "Close" at bounding box center [1063, 163] width 42 height 23
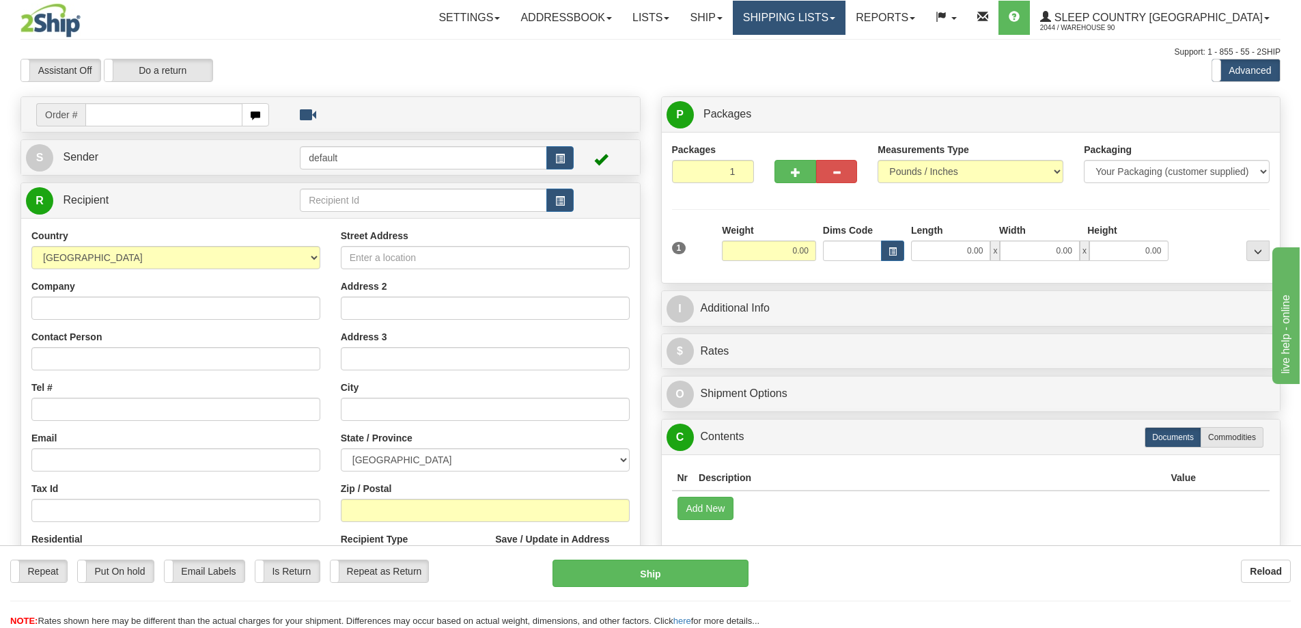
click at [846, 14] on link "Shipping lists" at bounding box center [789, 18] width 113 height 34
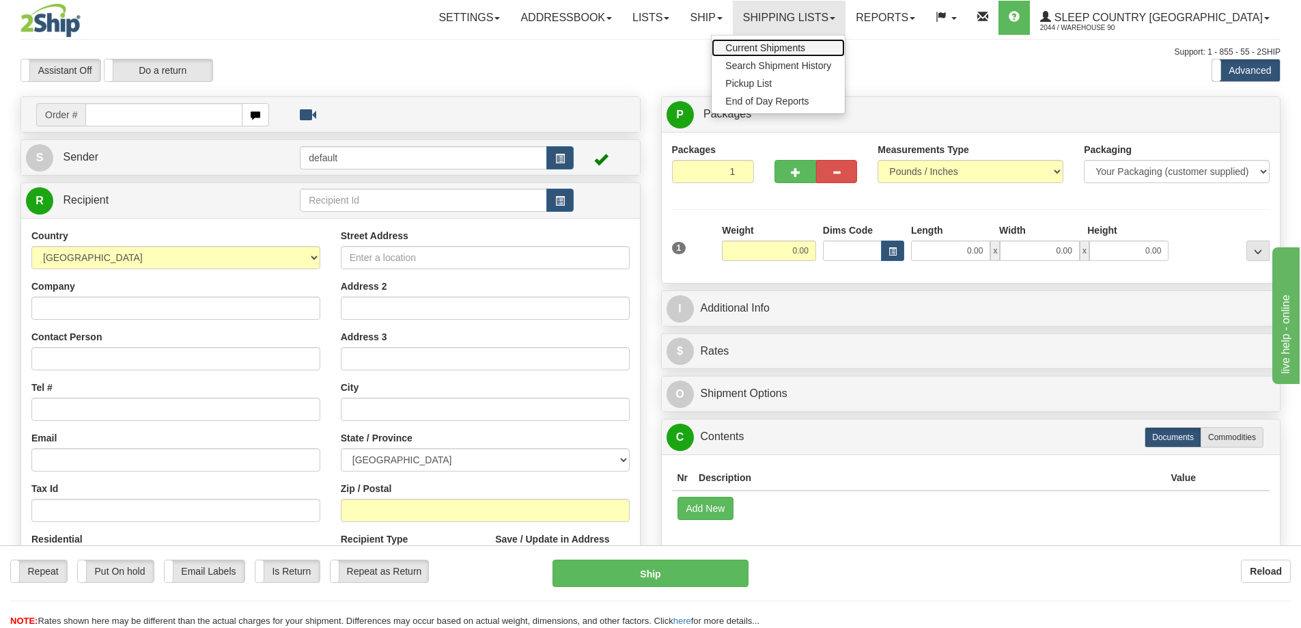
click at [798, 44] on span "Current Shipments" at bounding box center [765, 47] width 80 height 11
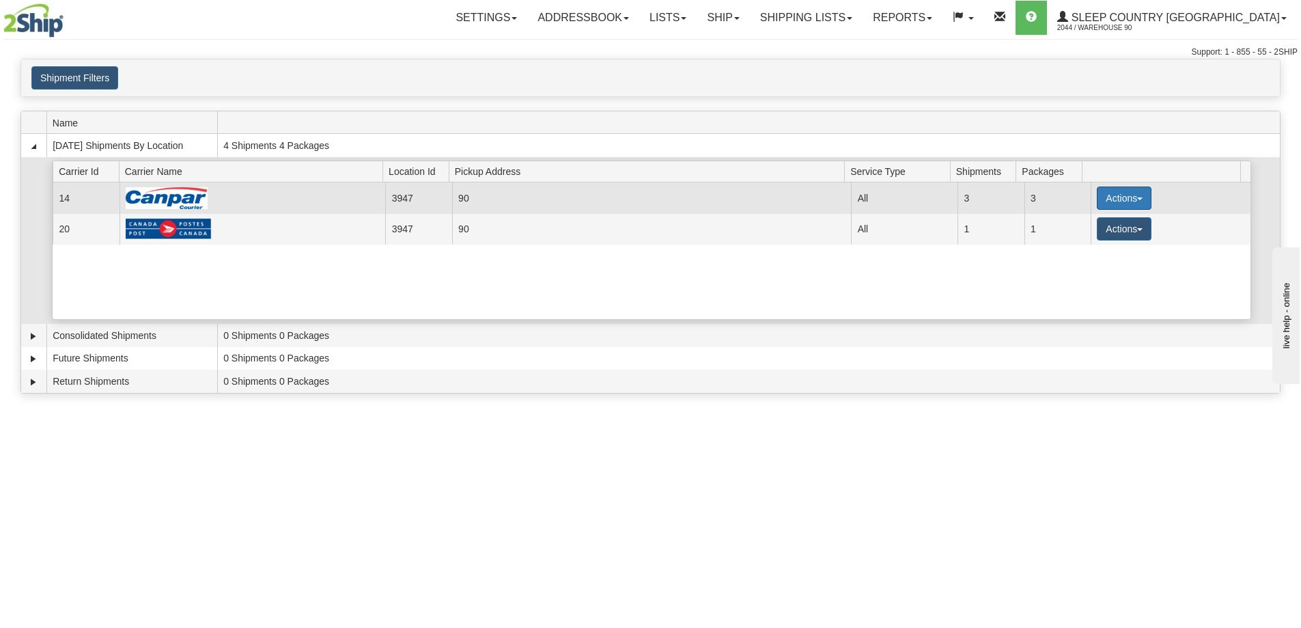
click at [1110, 196] on button "Actions" at bounding box center [1124, 197] width 55 height 23
click at [1083, 242] on span "Close" at bounding box center [1070, 241] width 31 height 10
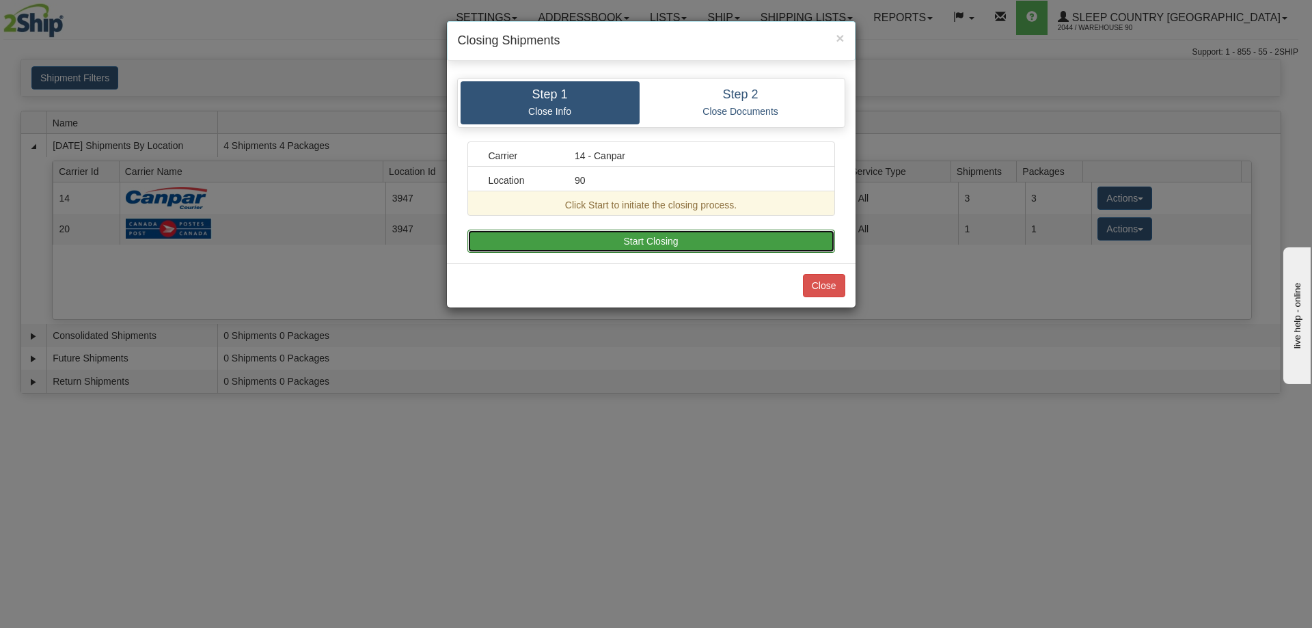
click at [626, 239] on button "Start Closing" at bounding box center [650, 241] width 367 height 23
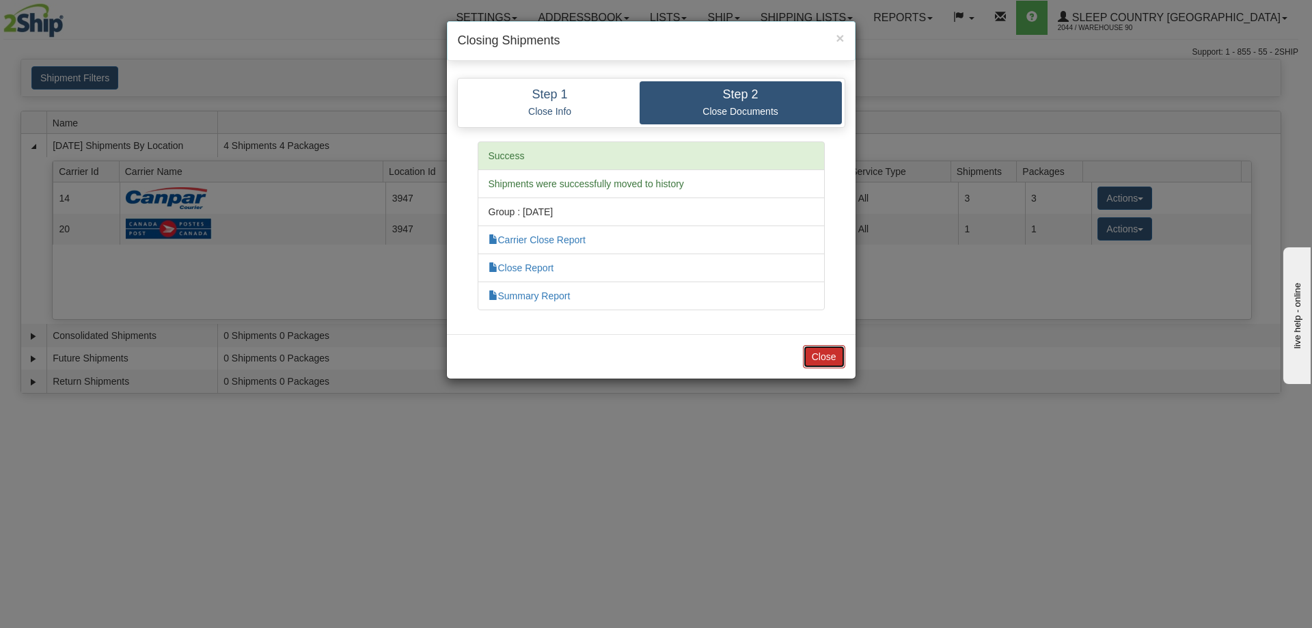
click at [819, 361] on button "Close" at bounding box center [824, 356] width 42 height 23
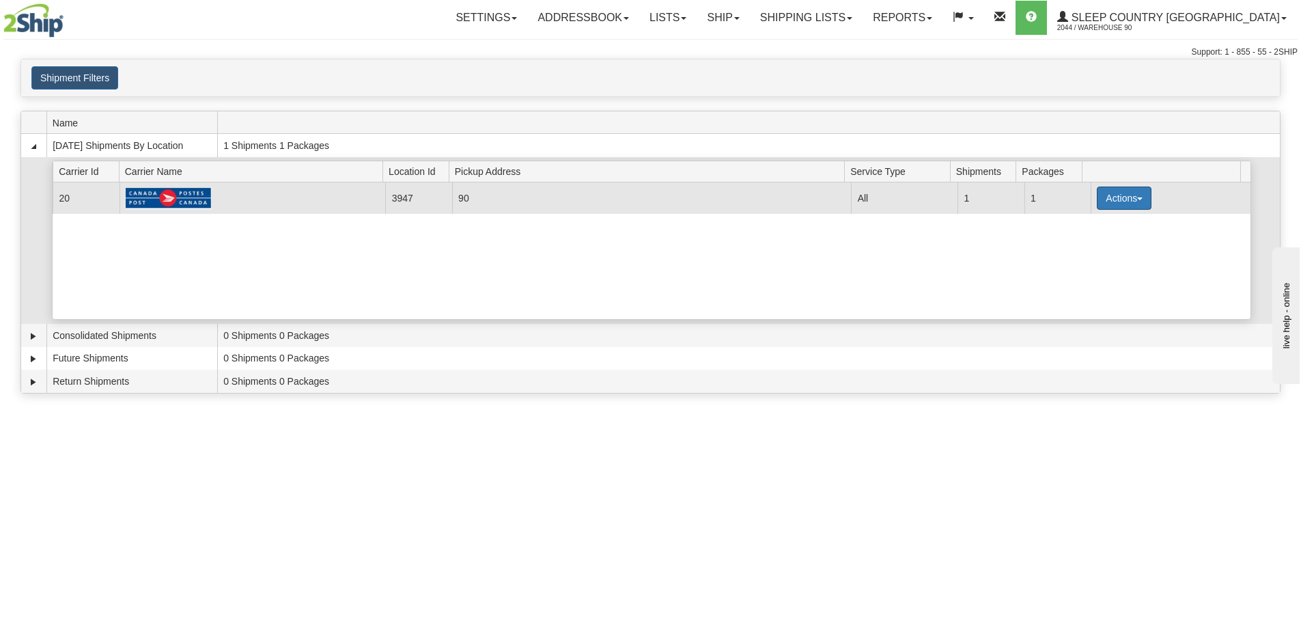
click at [1114, 193] on button "Actions" at bounding box center [1124, 197] width 55 height 23
click at [1085, 242] on span "Close" at bounding box center [1070, 241] width 31 height 10
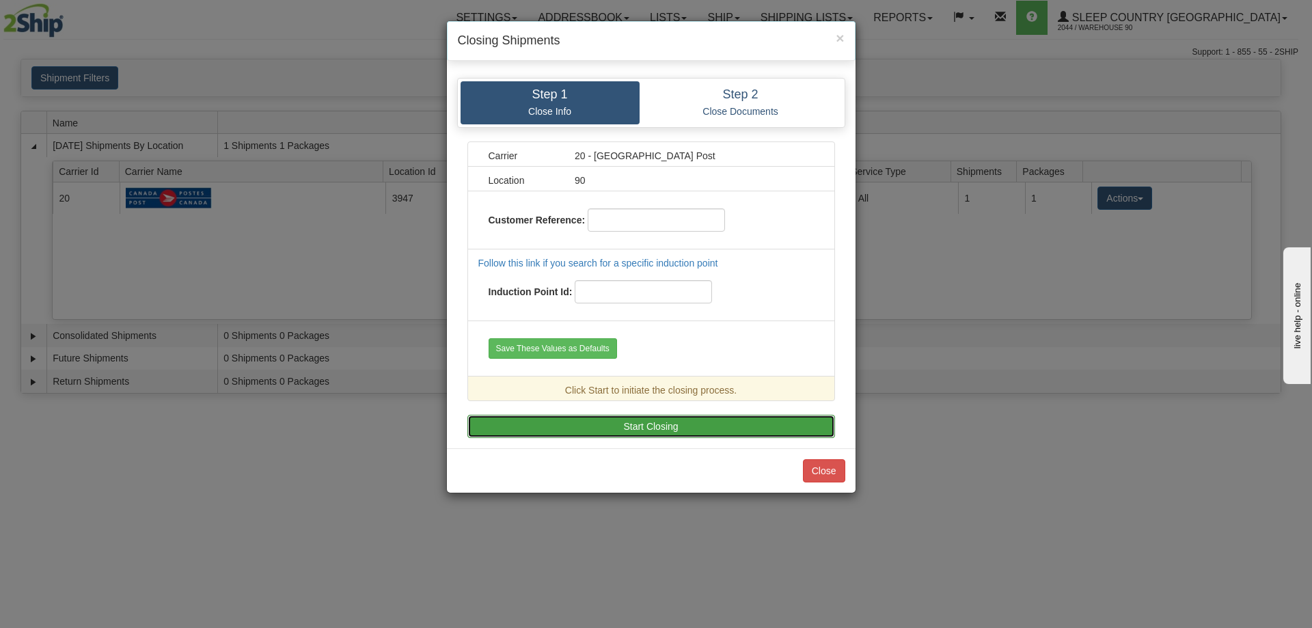
click at [669, 426] on button "Start Closing" at bounding box center [650, 426] width 367 height 23
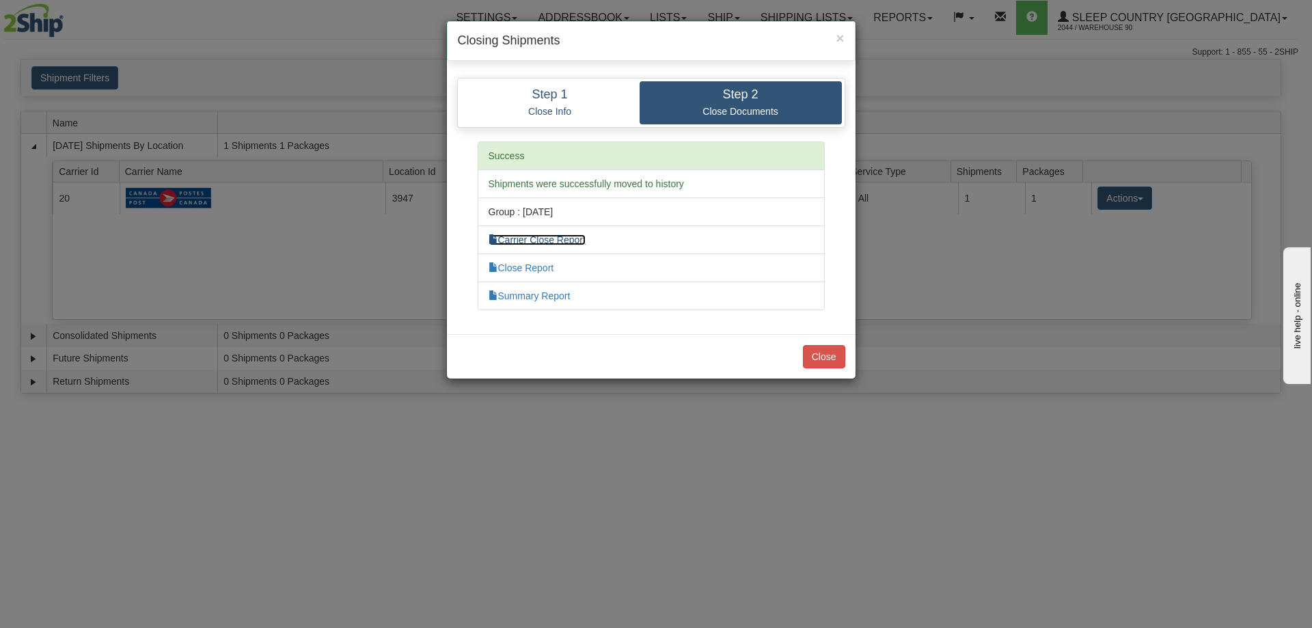
click at [544, 236] on link "Carrier Close Report" at bounding box center [536, 239] width 97 height 11
click at [824, 357] on button "Close" at bounding box center [824, 356] width 42 height 23
